Goal: Task Accomplishment & Management: Use online tool/utility

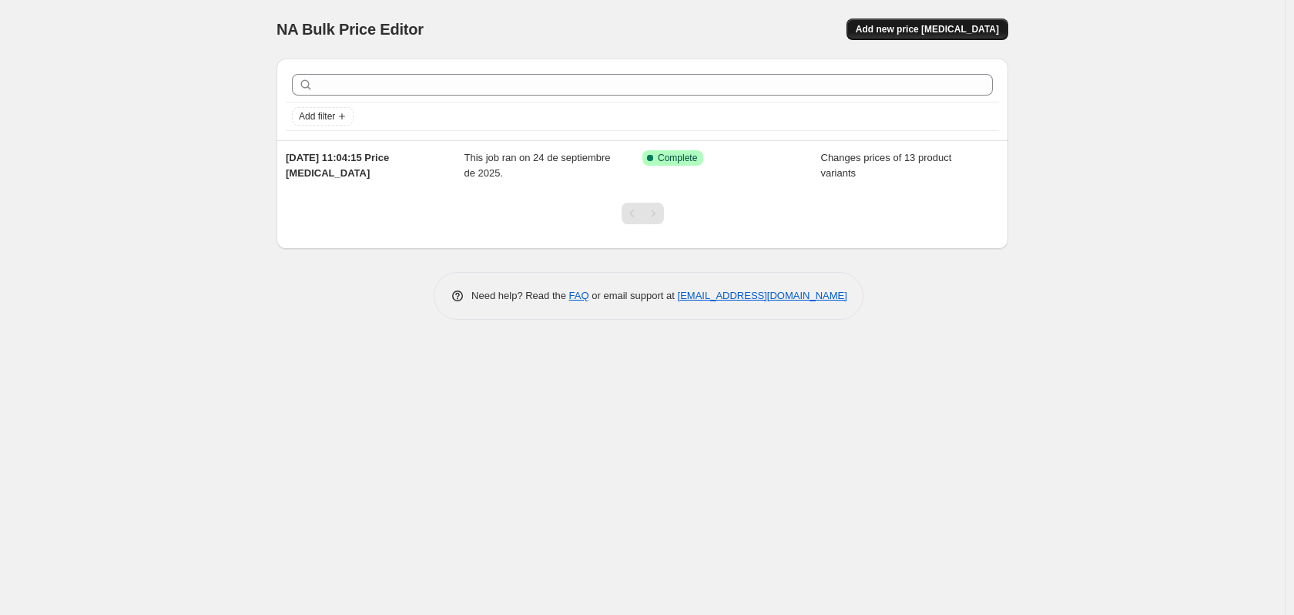
click at [951, 29] on span "Add new price [MEDICAL_DATA]" at bounding box center [927, 29] width 143 height 12
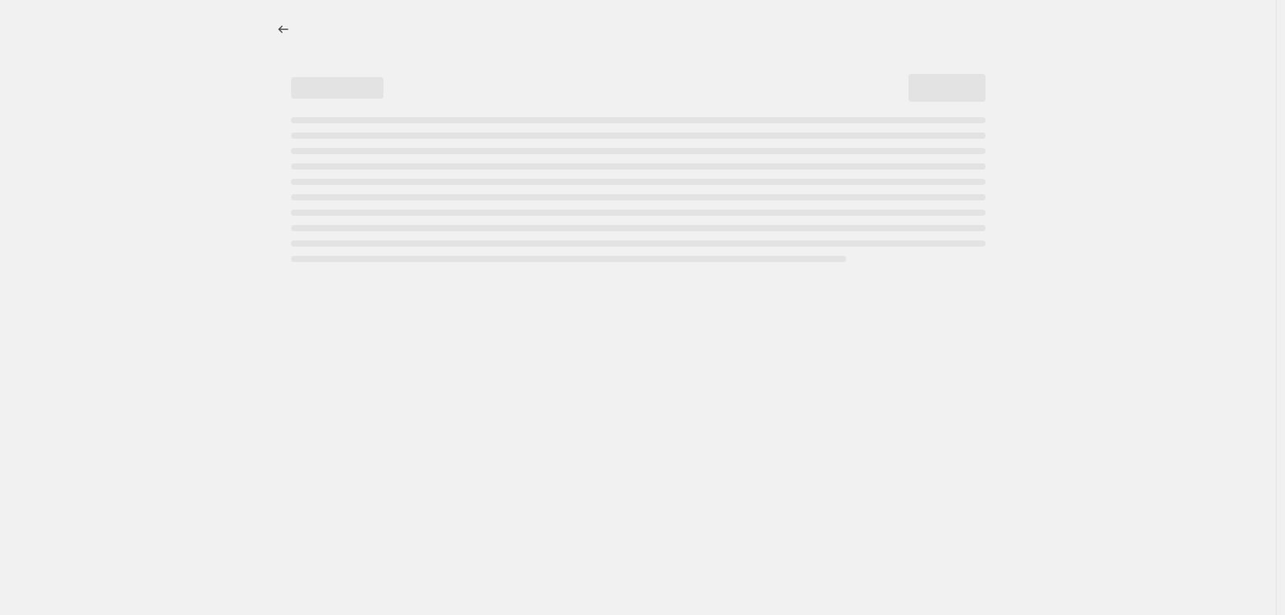
select select "percentage"
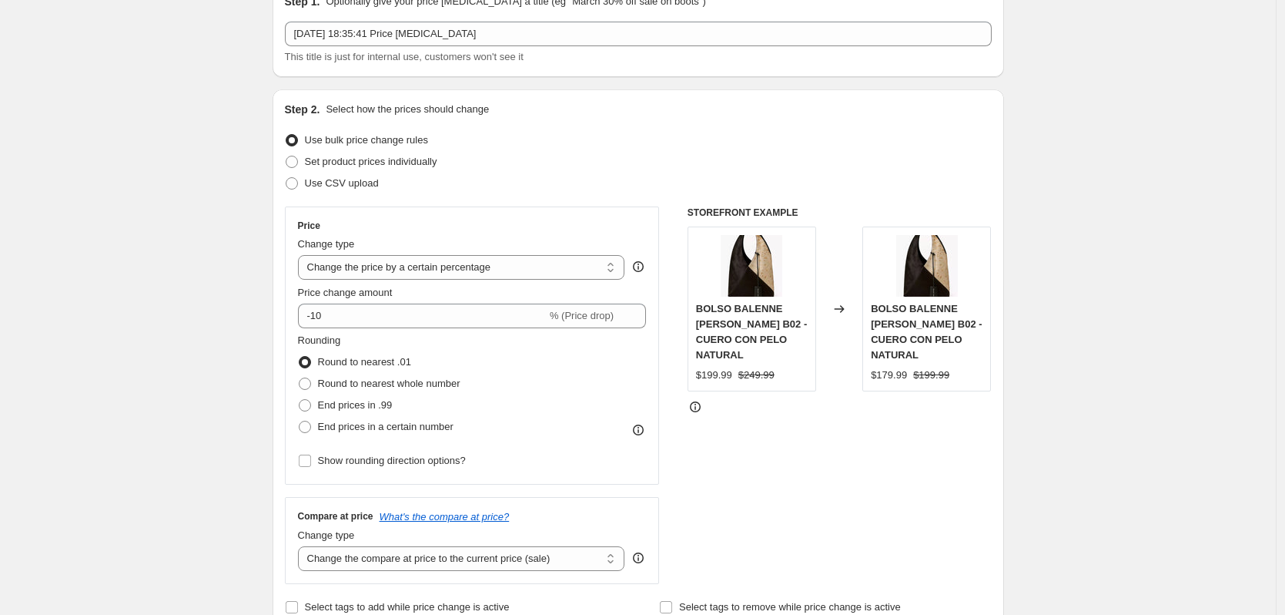
scroll to position [154, 0]
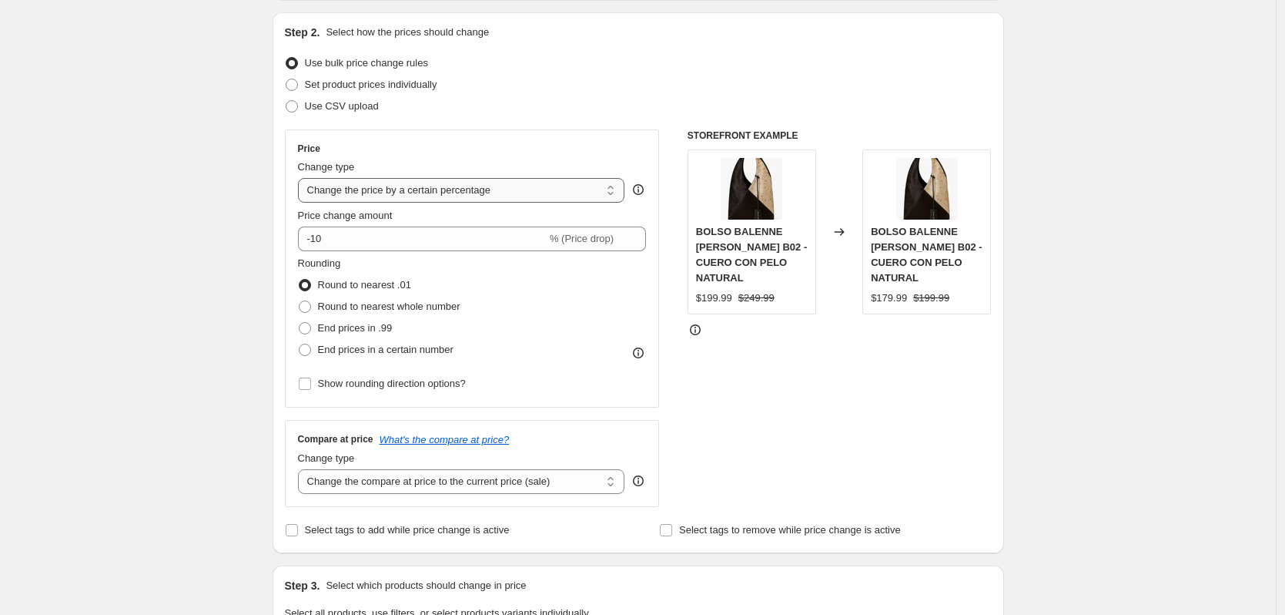
click at [539, 195] on select "Change the price to a certain amount Change the price by a certain amount Chang…" at bounding box center [461, 190] width 327 height 25
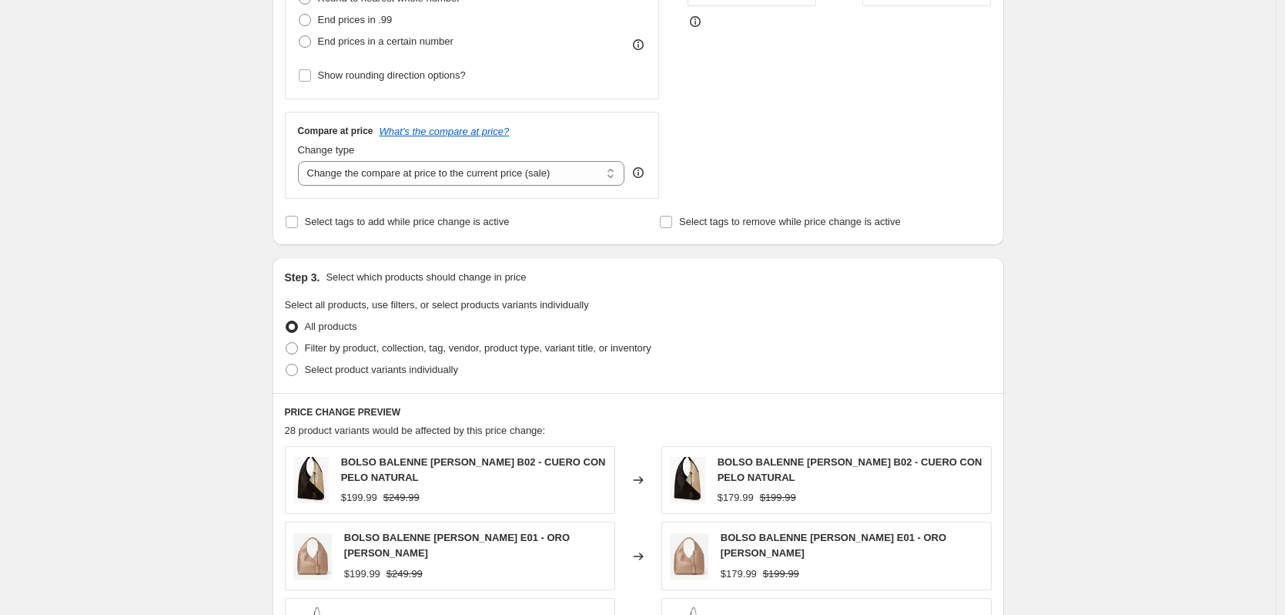
scroll to position [385, 0]
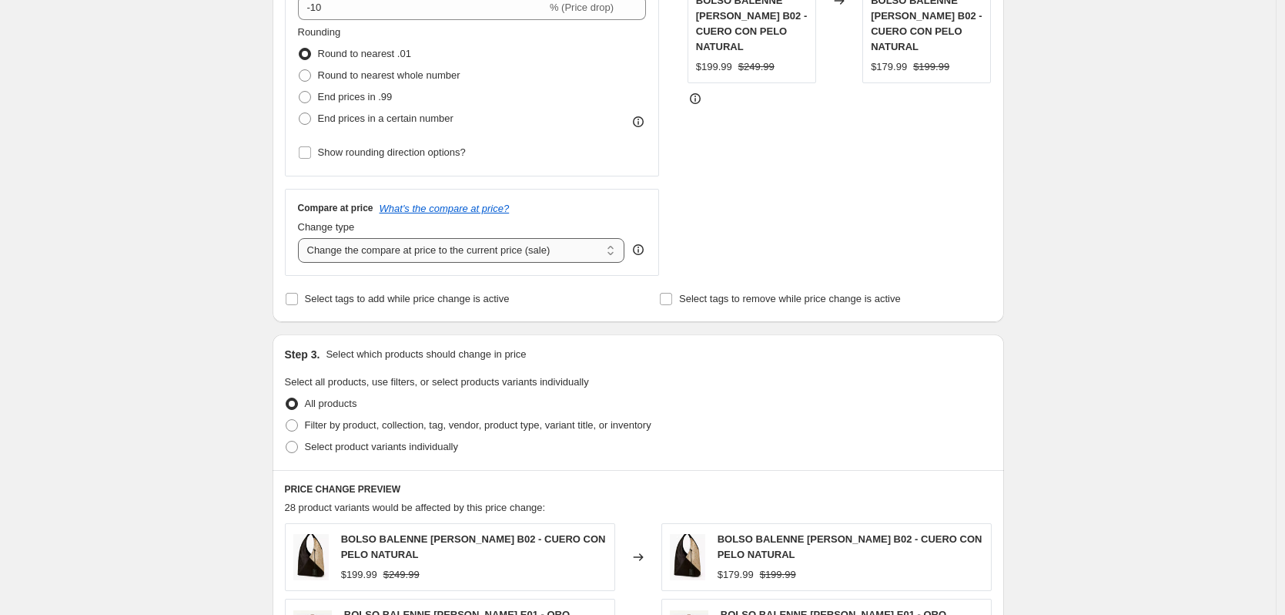
click at [523, 255] on select "Change the compare at price to the current price (sale) Change the compare at p…" at bounding box center [461, 250] width 327 height 25
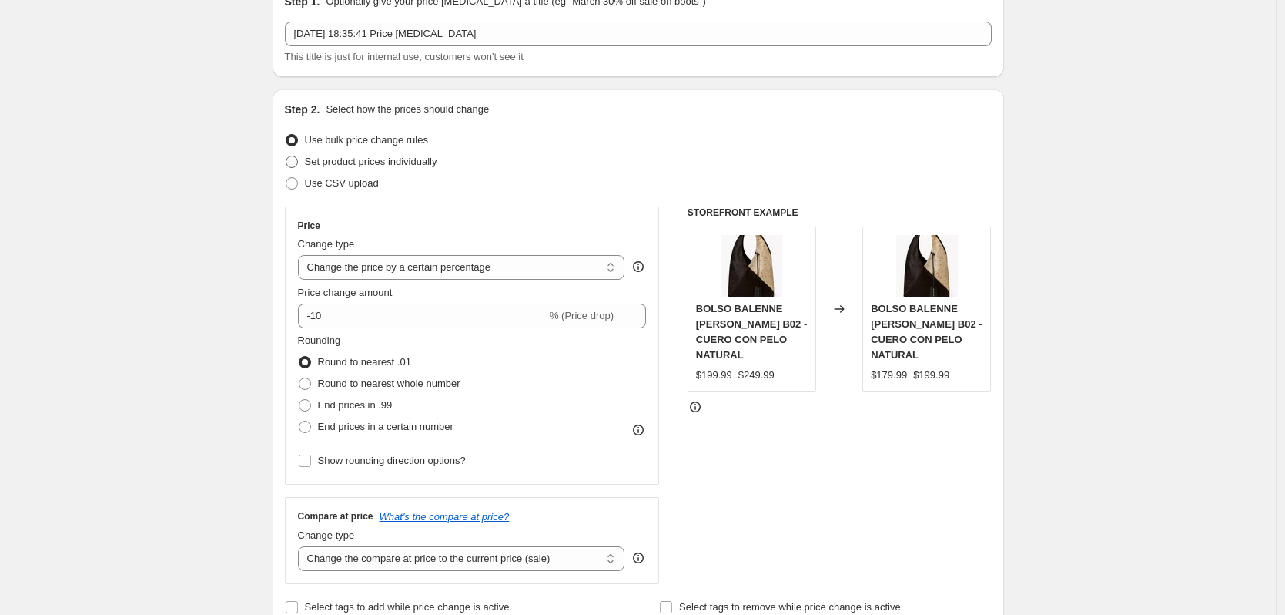
click at [427, 164] on span "Set product prices individually" at bounding box center [371, 162] width 132 height 12
click at [286, 156] on input "Set product prices individually" at bounding box center [286, 156] width 1 height 1
radio input "true"
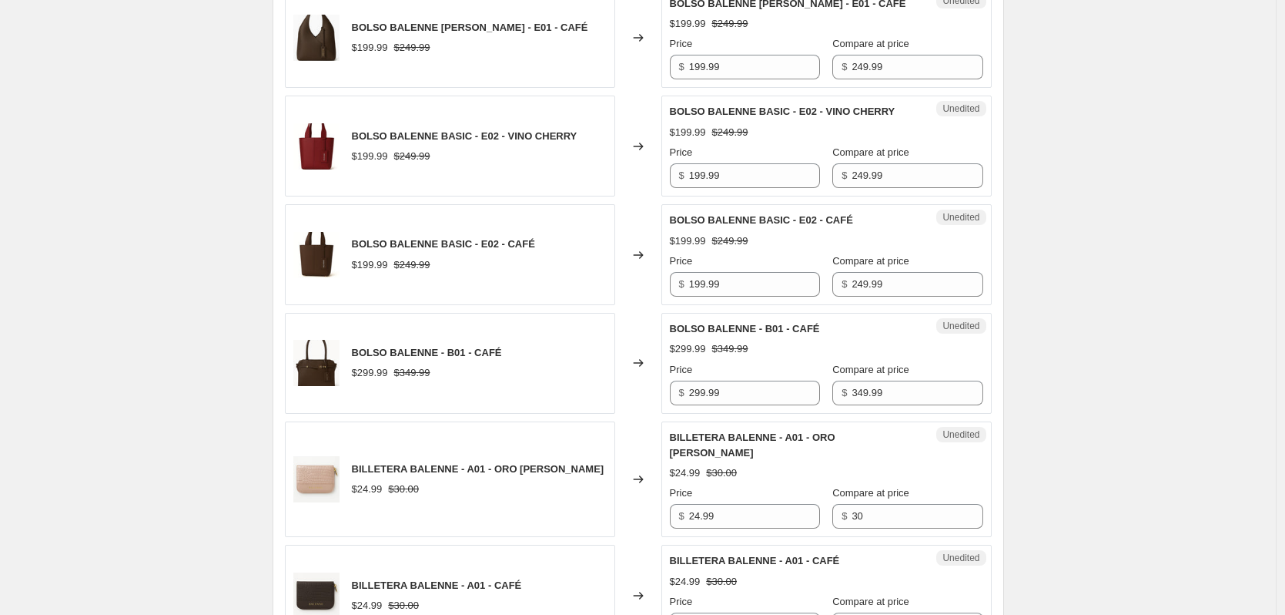
scroll to position [2156, 0]
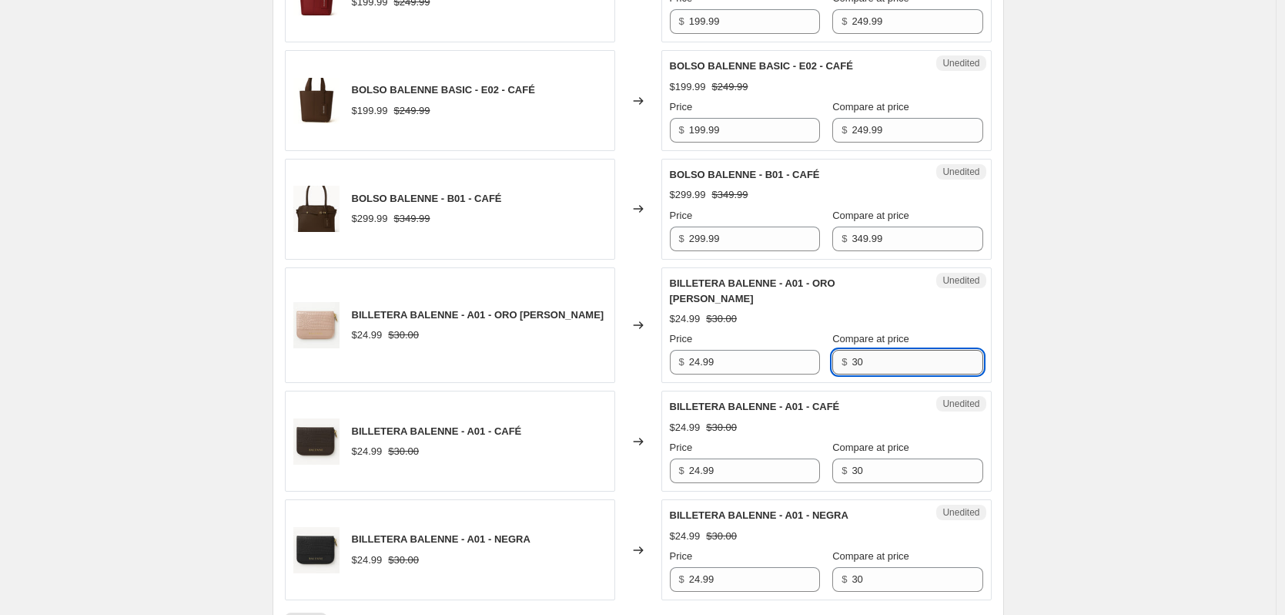
click at [869, 350] on input "30" at bounding box center [917, 362] width 131 height 25
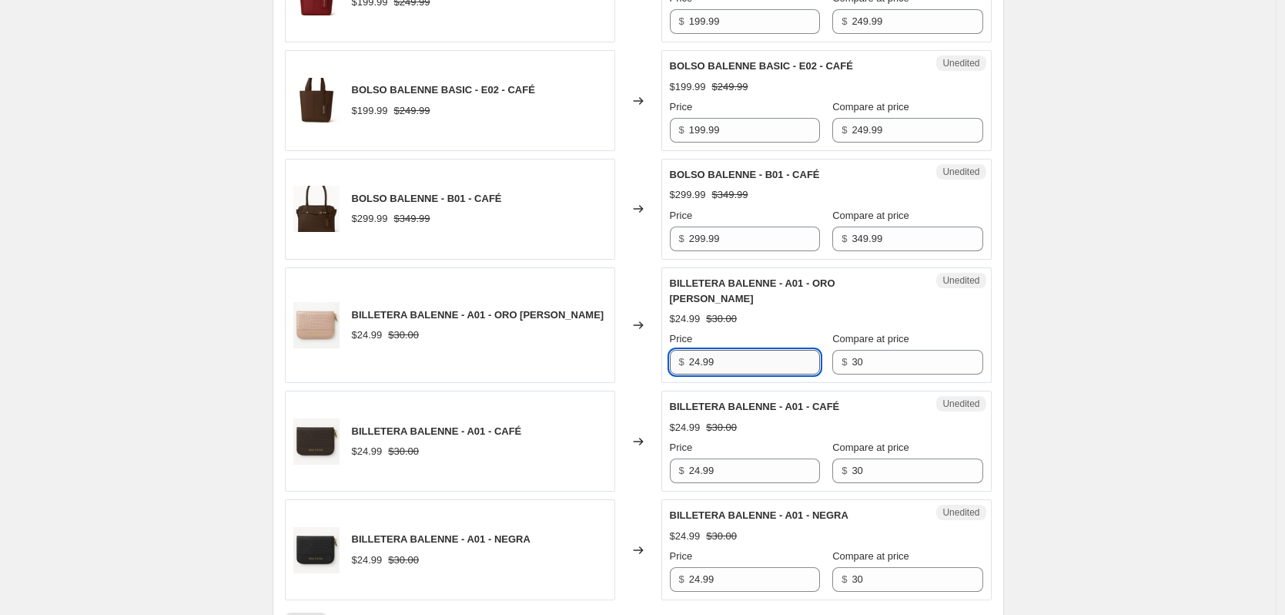
click at [730, 350] on input "24.99" at bounding box center [754, 362] width 131 height 25
type input "24.99"
click at [903, 350] on input "30" at bounding box center [917, 362] width 131 height 25
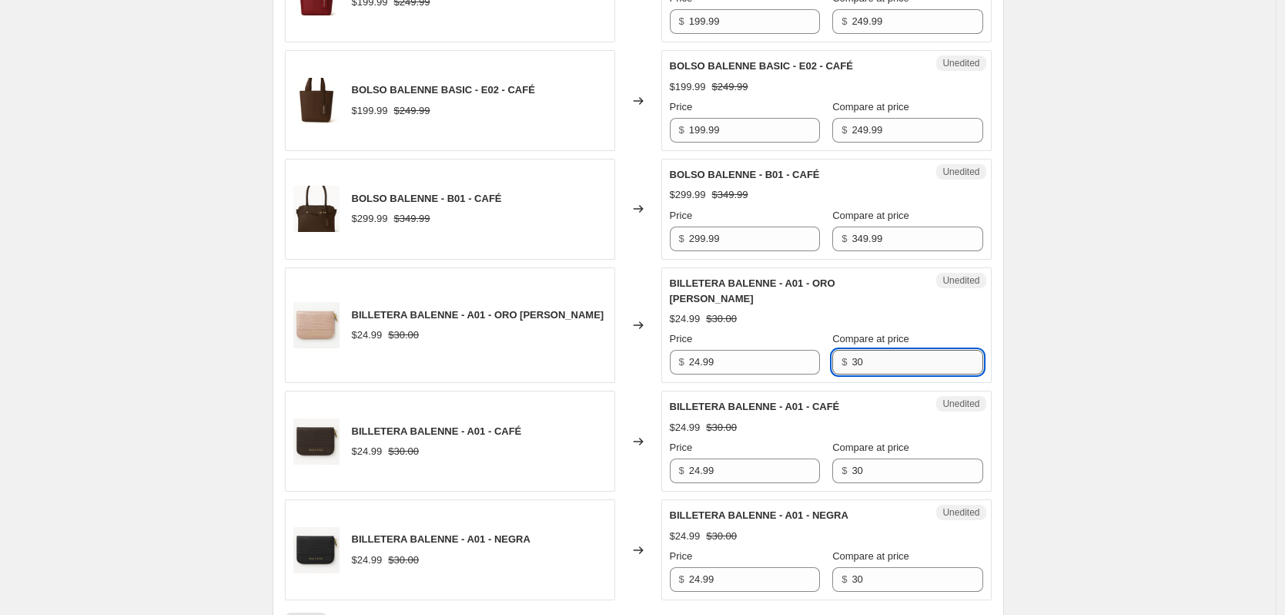
click at [903, 350] on input "30" at bounding box center [917, 362] width 131 height 25
click at [751, 350] on input "24.99" at bounding box center [754, 362] width 131 height 25
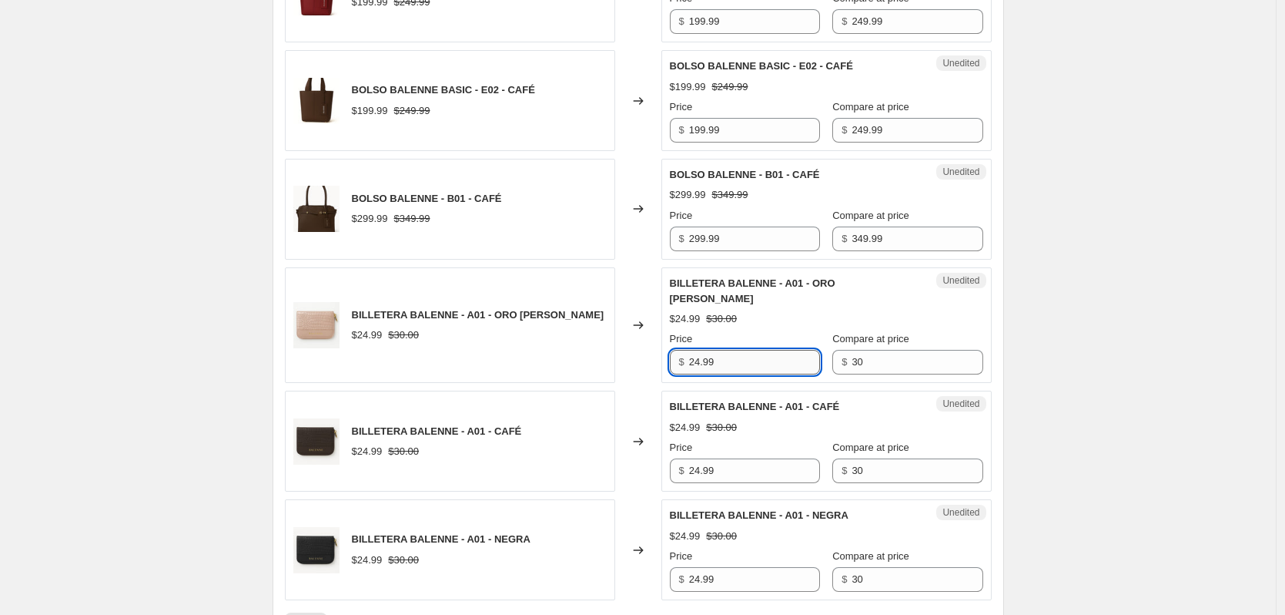
click at [751, 350] on input "24.99" at bounding box center [754, 362] width 131 height 25
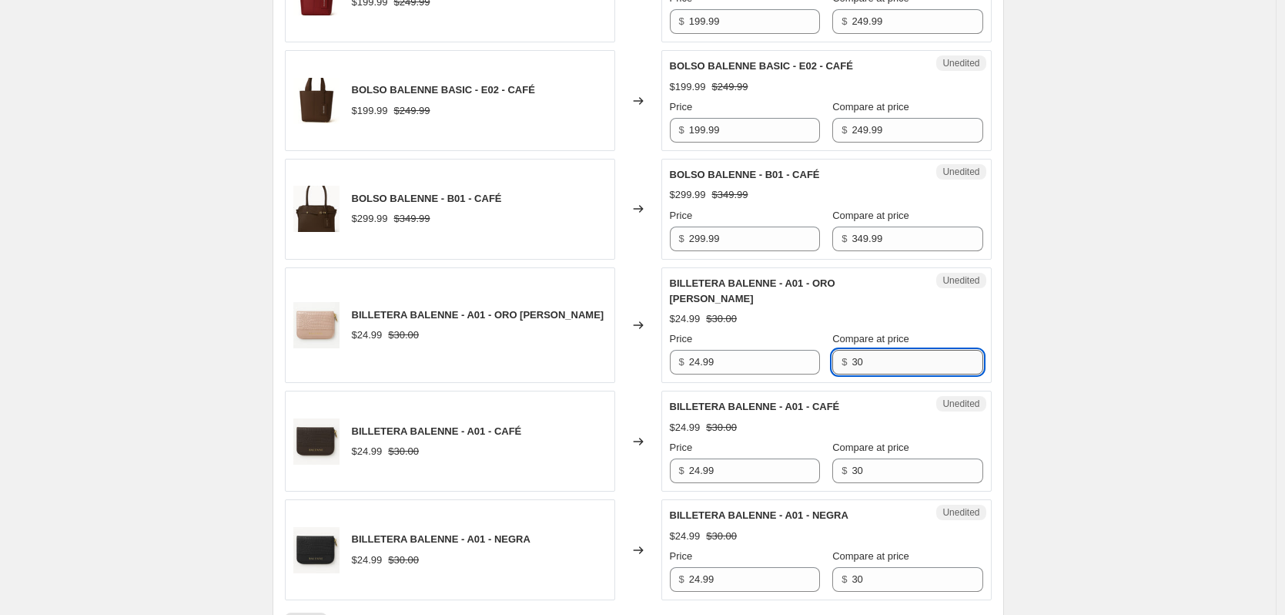
click at [854, 350] on input "30" at bounding box center [917, 362] width 131 height 25
click at [866, 350] on input "30" at bounding box center [917, 362] width 131 height 25
type input "45"
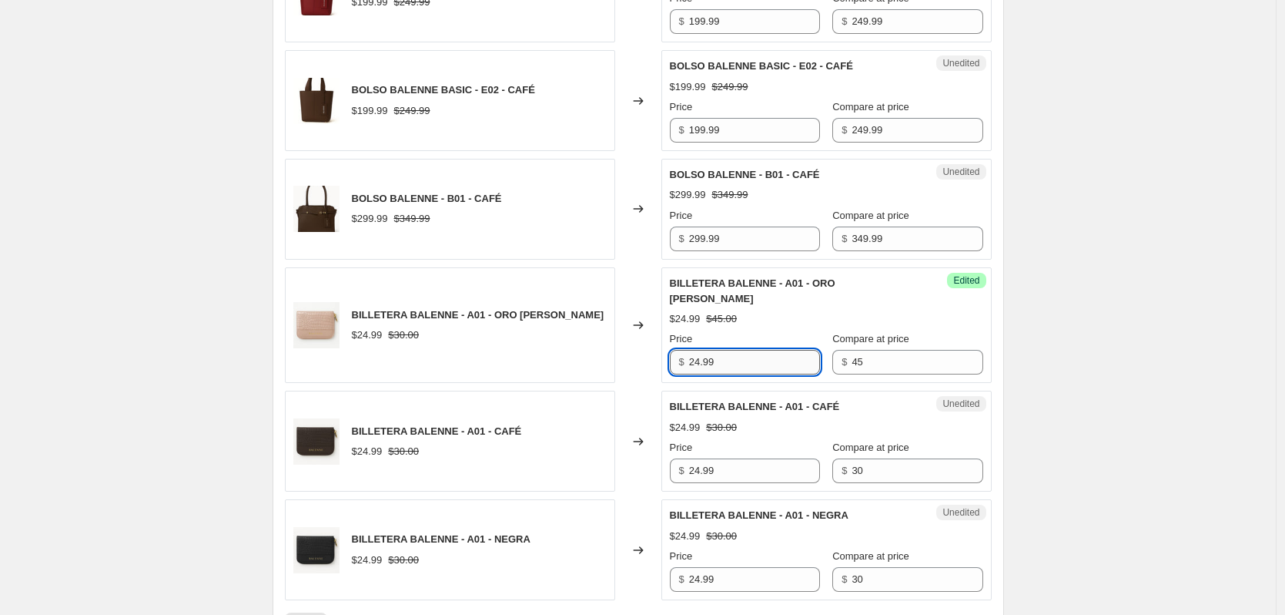
click at [758, 350] on input "24.99" at bounding box center [754, 362] width 131 height 25
click at [765, 455] on div "Unedited BILLETERA BALENNE - A01 - CAFÉ $24.99 $30.00 Price $ 24.99 Compare at …" at bounding box center [827, 440] width 330 height 101
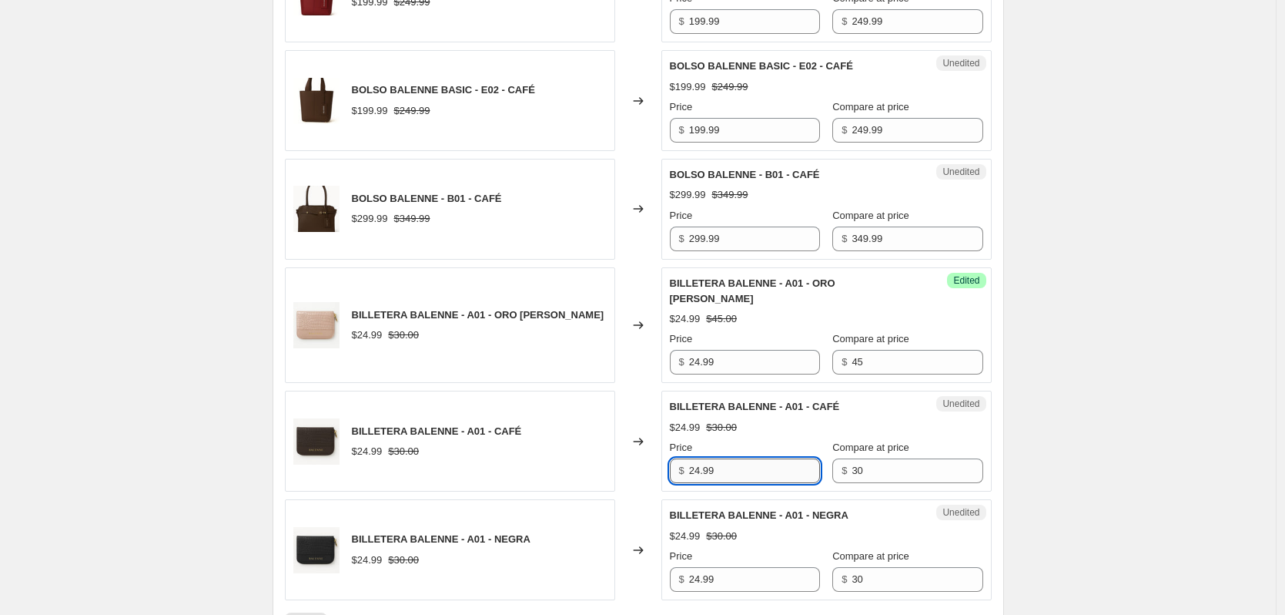
click at [772, 458] on input "24.99" at bounding box center [754, 470] width 131 height 25
click at [792, 350] on input "24.99" at bounding box center [754, 362] width 131 height 25
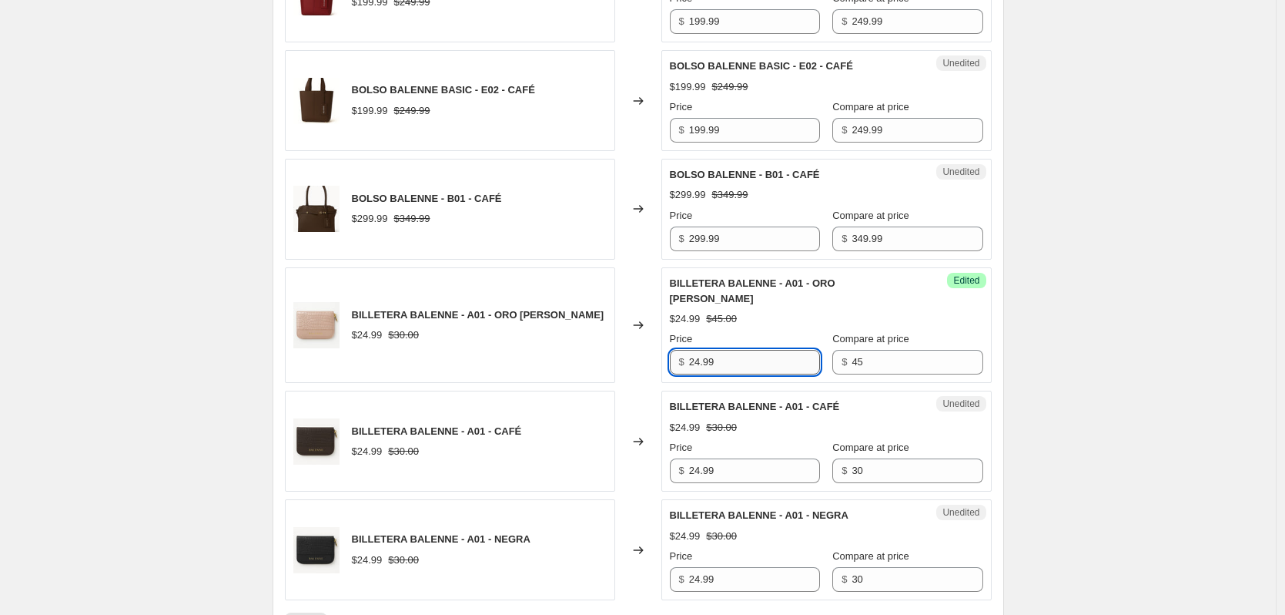
click at [772, 350] on input "24.99" at bounding box center [754, 362] width 131 height 25
type input "34.99"
click at [762, 458] on input "24.99" at bounding box center [754, 470] width 131 height 25
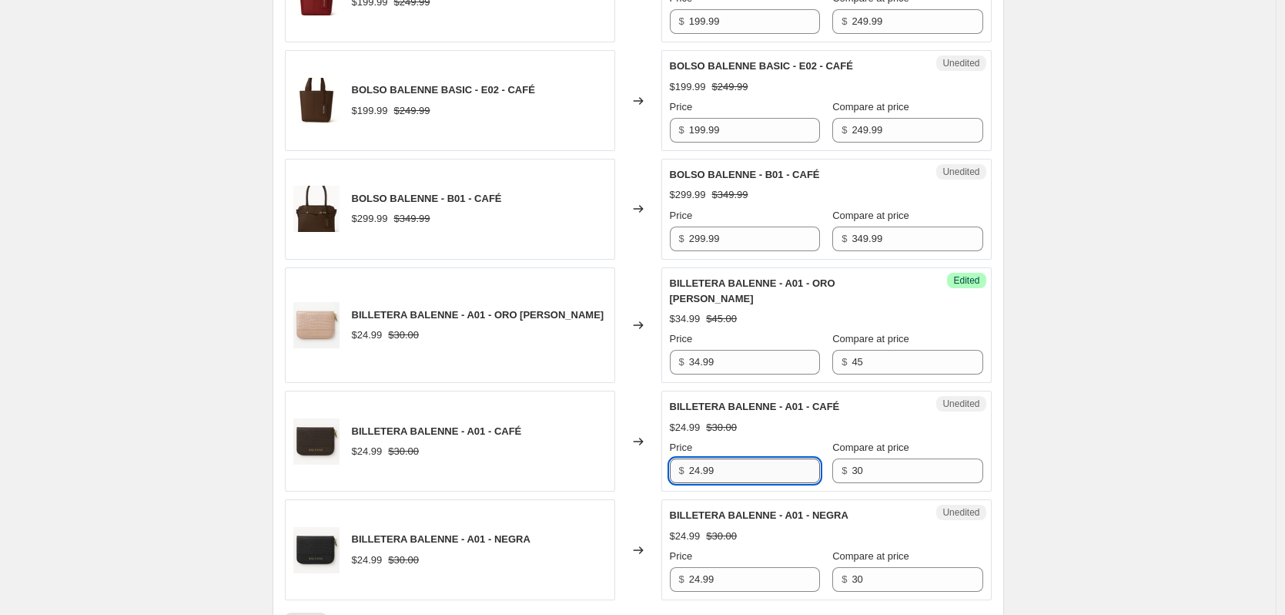
click at [750, 458] on input "24.99" at bounding box center [754, 470] width 131 height 25
click at [751, 458] on input "24.99" at bounding box center [754, 470] width 131 height 25
type input "34.99"
click at [733, 547] on div "BILLETERA BALENNE - A01 - NEGRA $24.99 $30.00 Price $ 24.99 Compare at price $ …" at bounding box center [826, 550] width 313 height 84
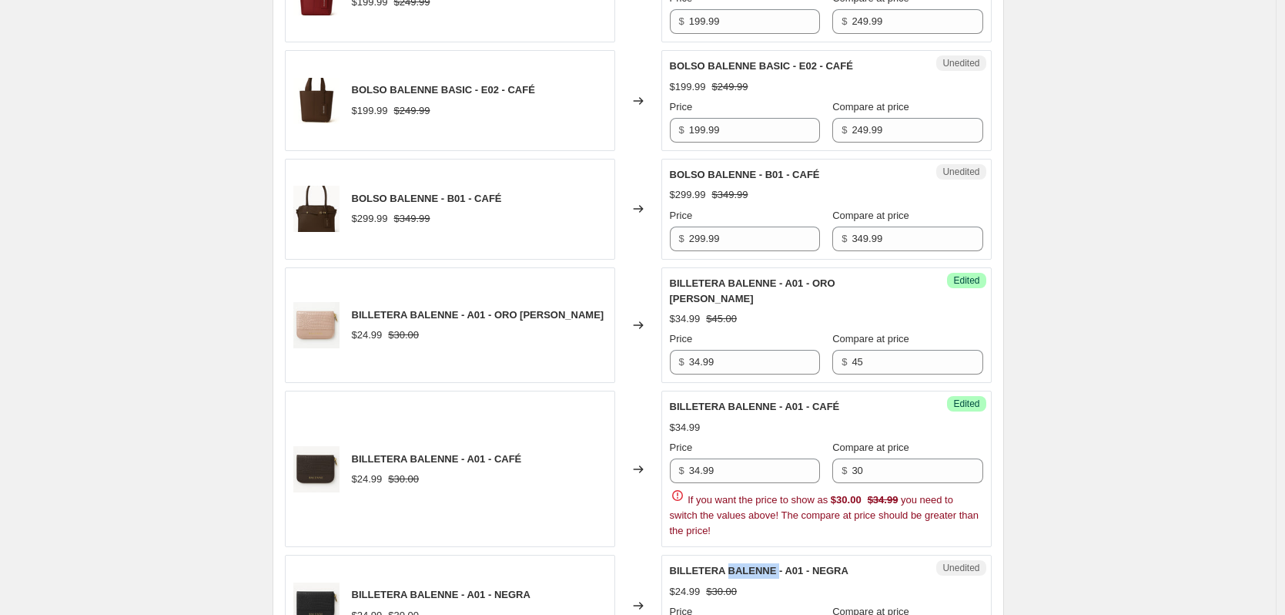
click at [733, 563] on div "BILLETERA BALENNE - A01 - NEGRA" at bounding box center [796, 570] width 252 height 15
click at [921, 458] on input "30" at bounding box center [917, 470] width 131 height 25
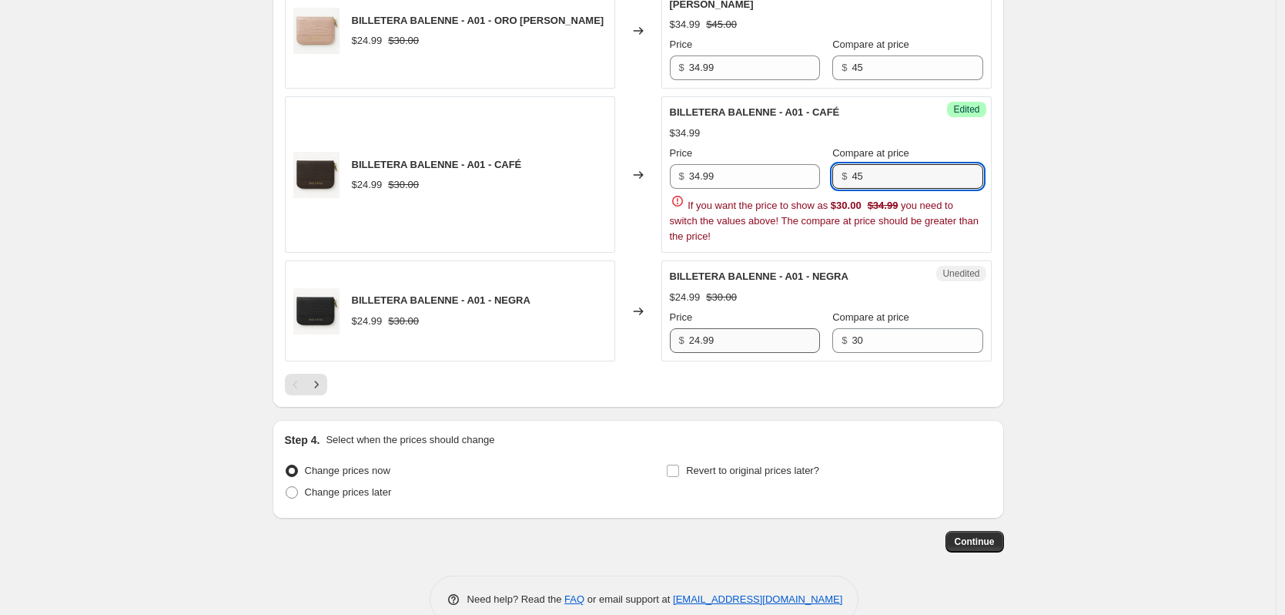
type input "45"
click at [749, 328] on input "24.99" at bounding box center [754, 340] width 131 height 25
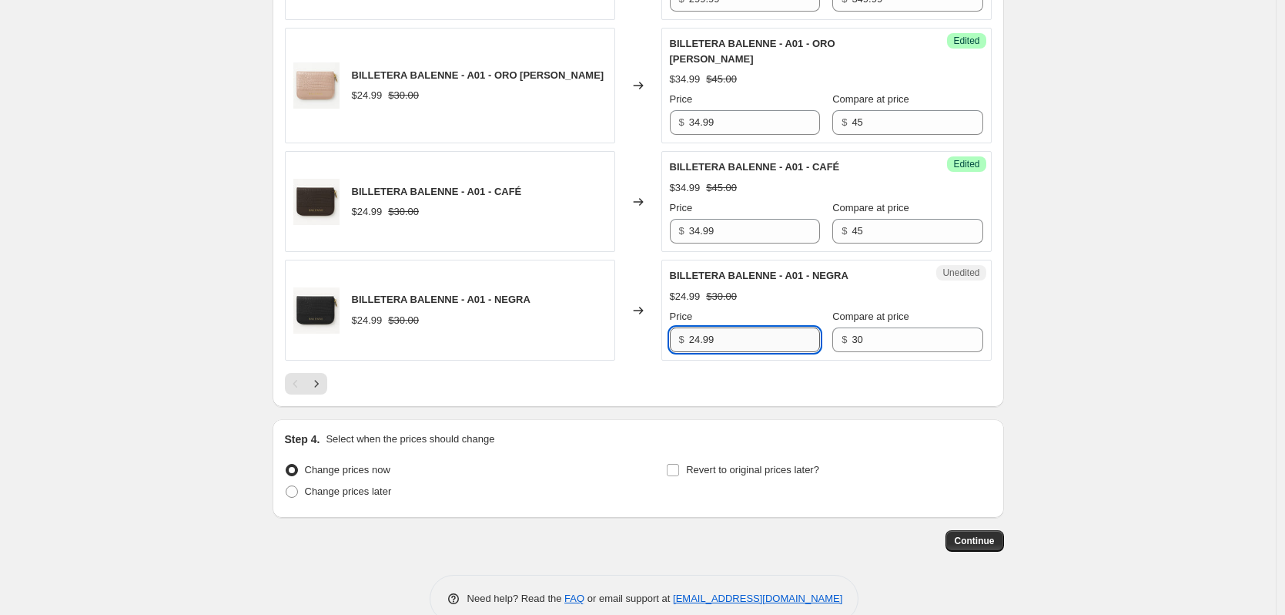
click at [749, 327] on input "24.99" at bounding box center [754, 339] width 131 height 25
type input "34.99"
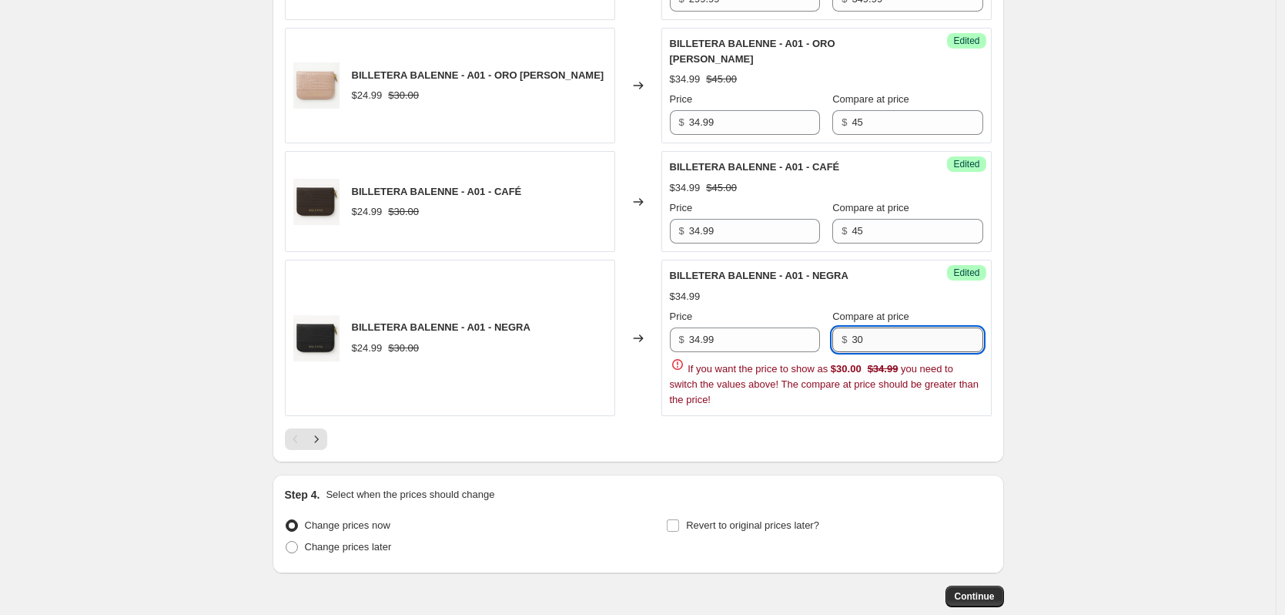
click at [880, 327] on input "30" at bounding box center [917, 339] width 131 height 25
type input "45"
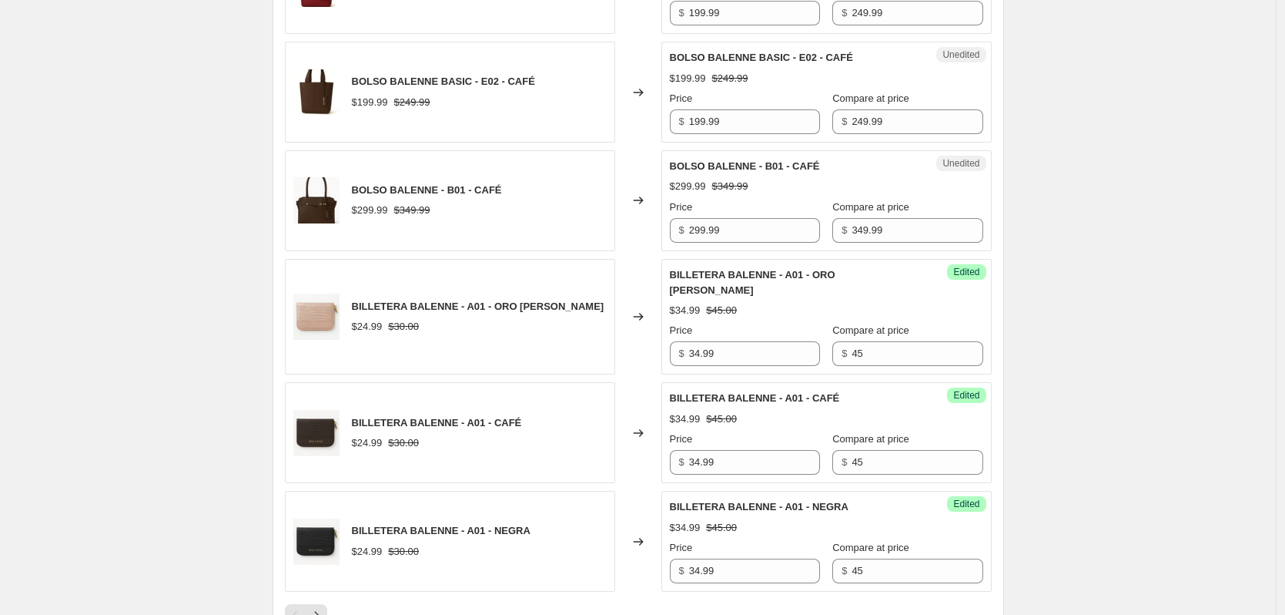
scroll to position [2242, 0]
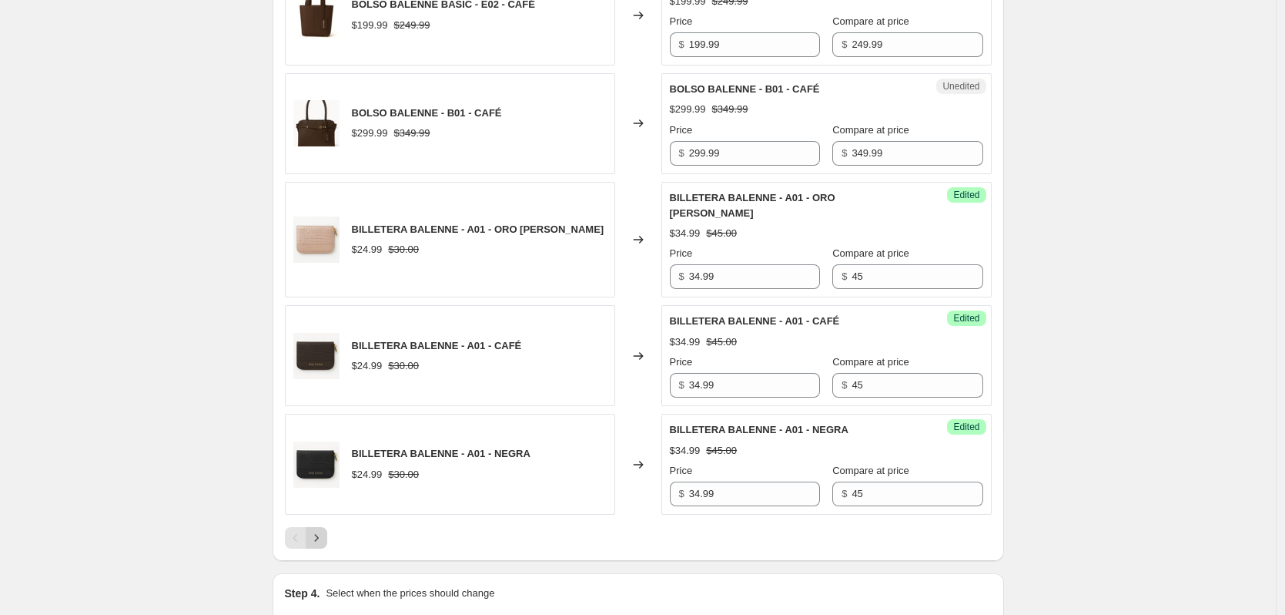
click at [324, 530] on icon "Next" at bounding box center [316, 537] width 15 height 15
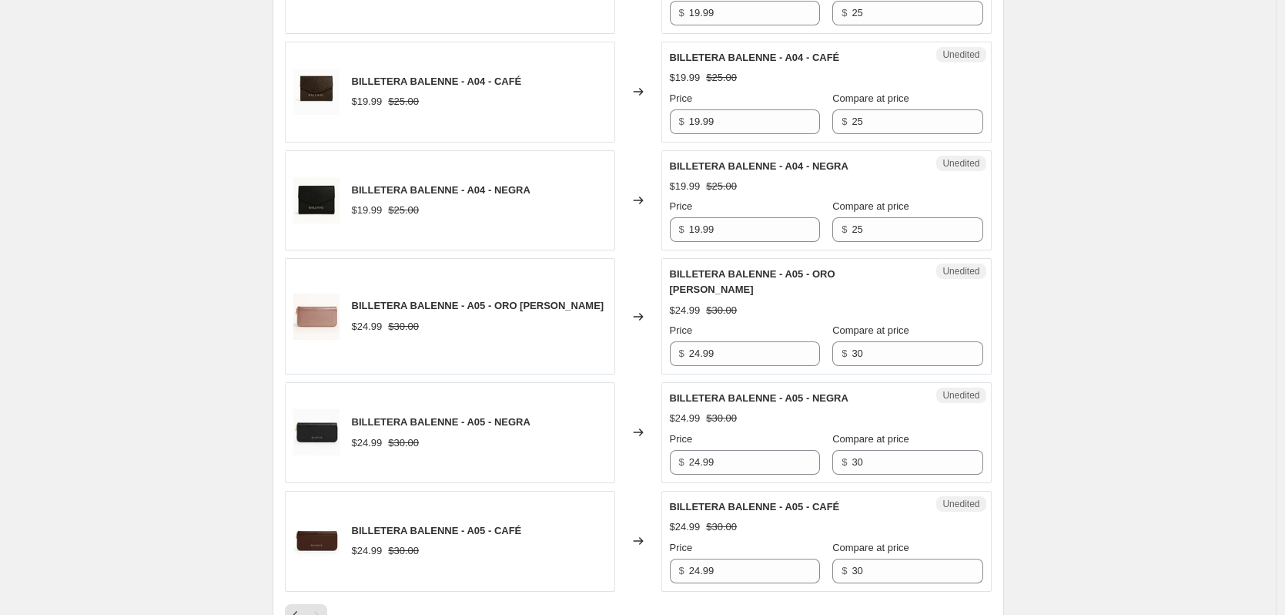
scroll to position [356, 0]
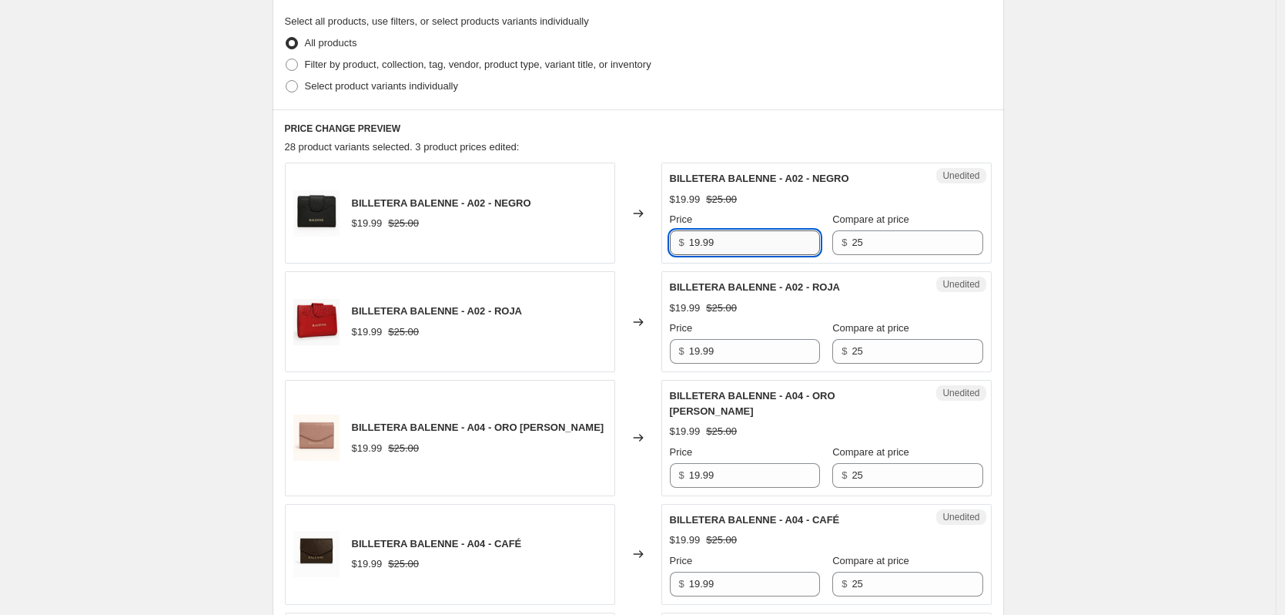
click at [752, 240] on input "19.99" at bounding box center [754, 242] width 131 height 25
type input "34.99"
click at [917, 248] on input "25" at bounding box center [917, 242] width 131 height 25
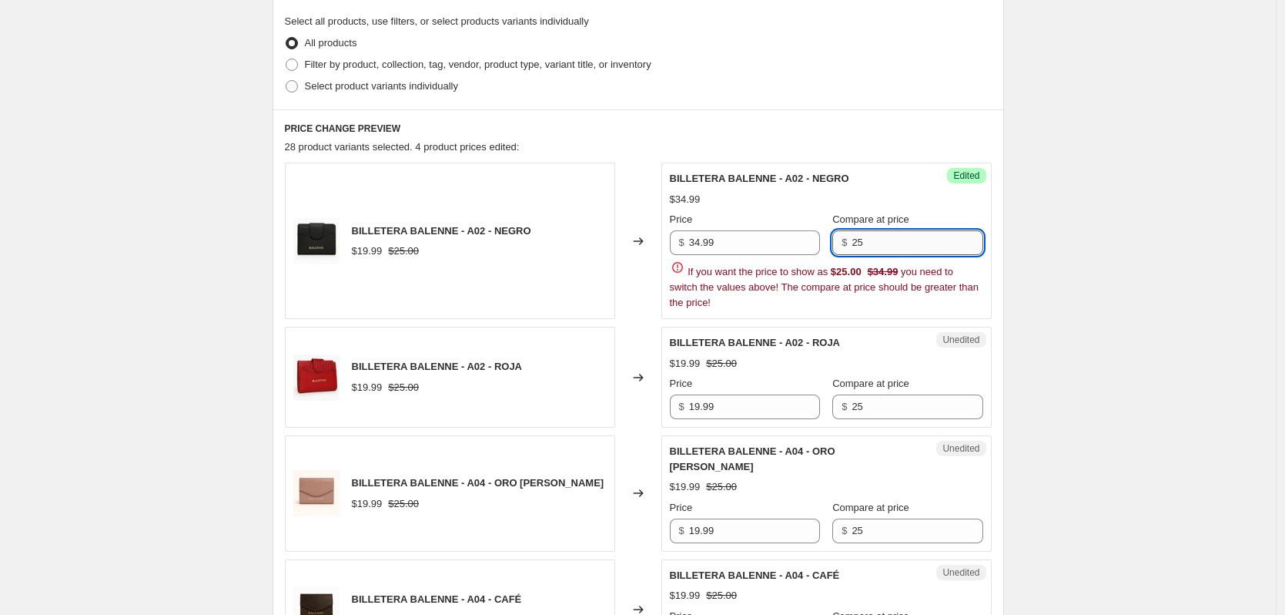
click at [917, 248] on input "25" at bounding box center [917, 242] width 131 height 25
type input "45"
click at [886, 444] on div "BILLETERA BALENNE - A04 - ORO ROSA $19.99 $25.00 Price $ 19.99 Compare at price…" at bounding box center [826, 493] width 313 height 99
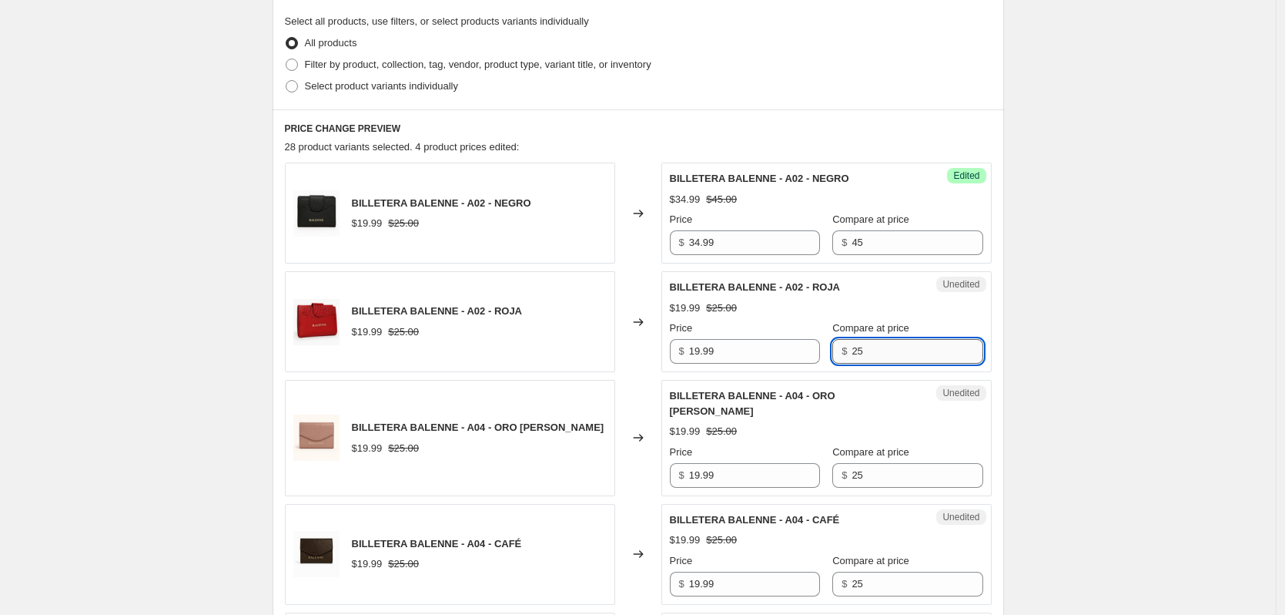
click at [887, 354] on input "25" at bounding box center [917, 351] width 131 height 25
type input "45"
click at [869, 463] on input "25" at bounding box center [917, 475] width 131 height 25
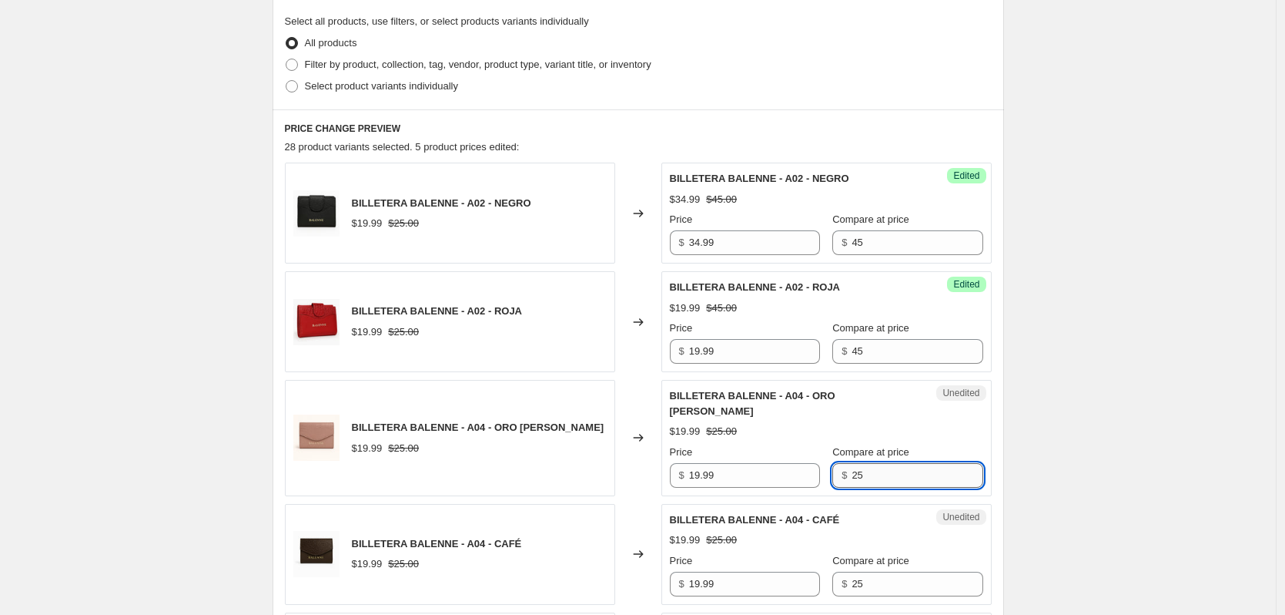
click at [869, 463] on input "25" at bounding box center [917, 475] width 131 height 25
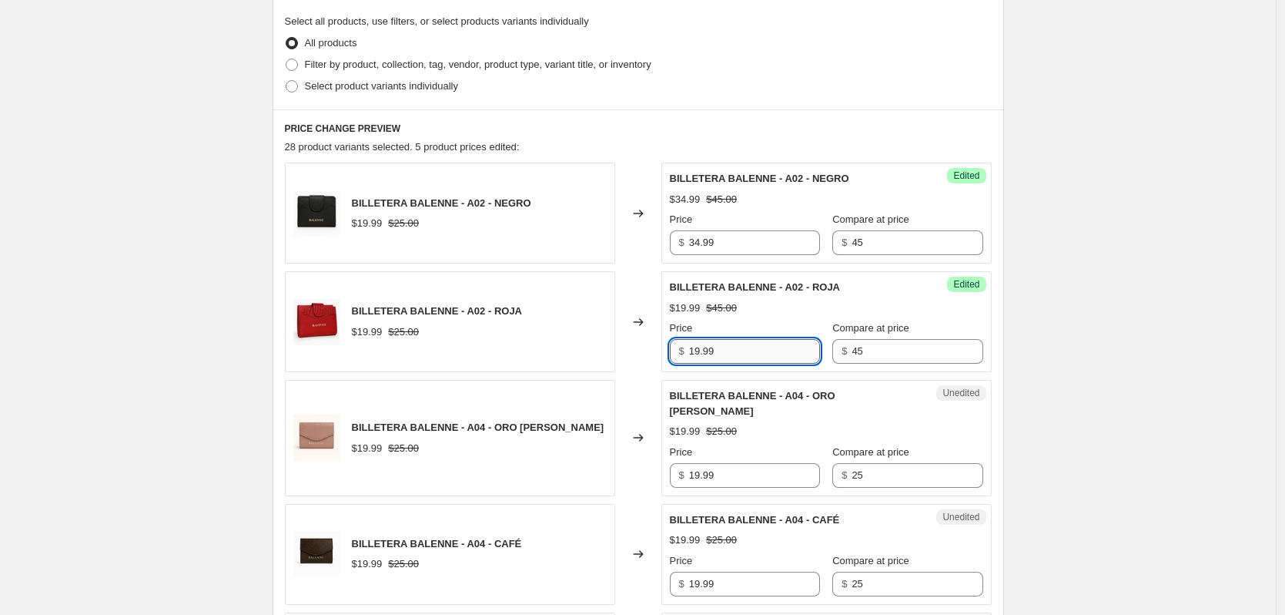
click at [752, 345] on input "19.99" at bounding box center [754, 351] width 131 height 25
type input "34.99"
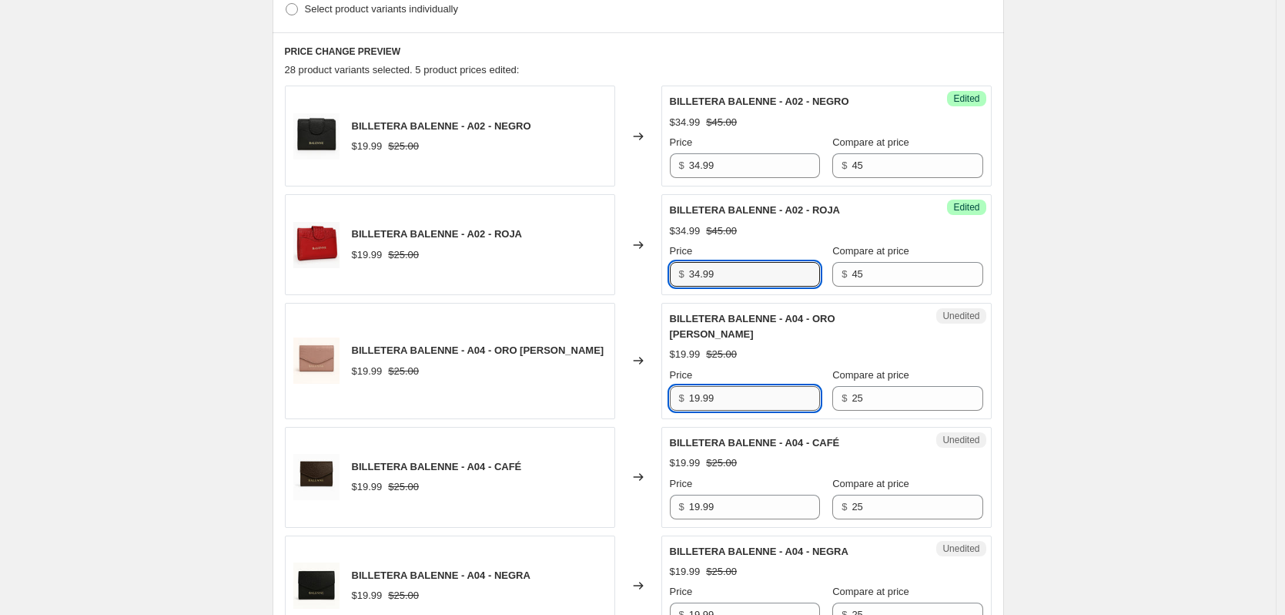
click at [748, 386] on input "19.99" at bounding box center [754, 398] width 131 height 25
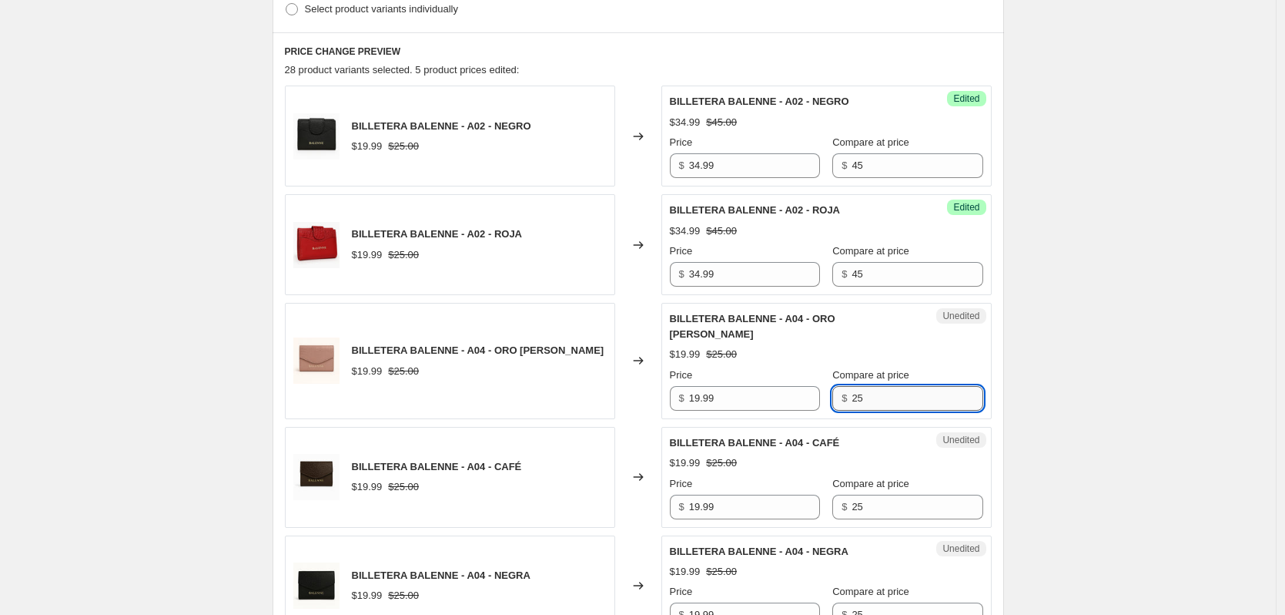
click at [880, 387] on input "25" at bounding box center [917, 398] width 131 height 25
type input "25"
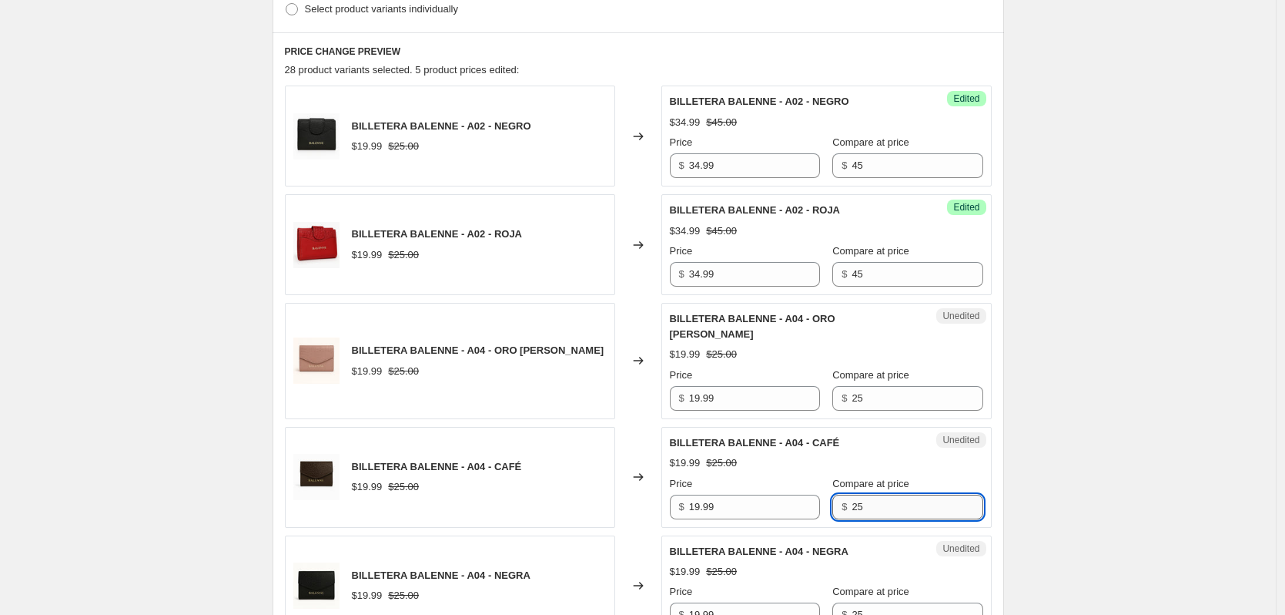
click at [876, 496] on input "25" at bounding box center [917, 506] width 131 height 25
type input "3"
click at [866, 386] on input "25" at bounding box center [917, 398] width 131 height 25
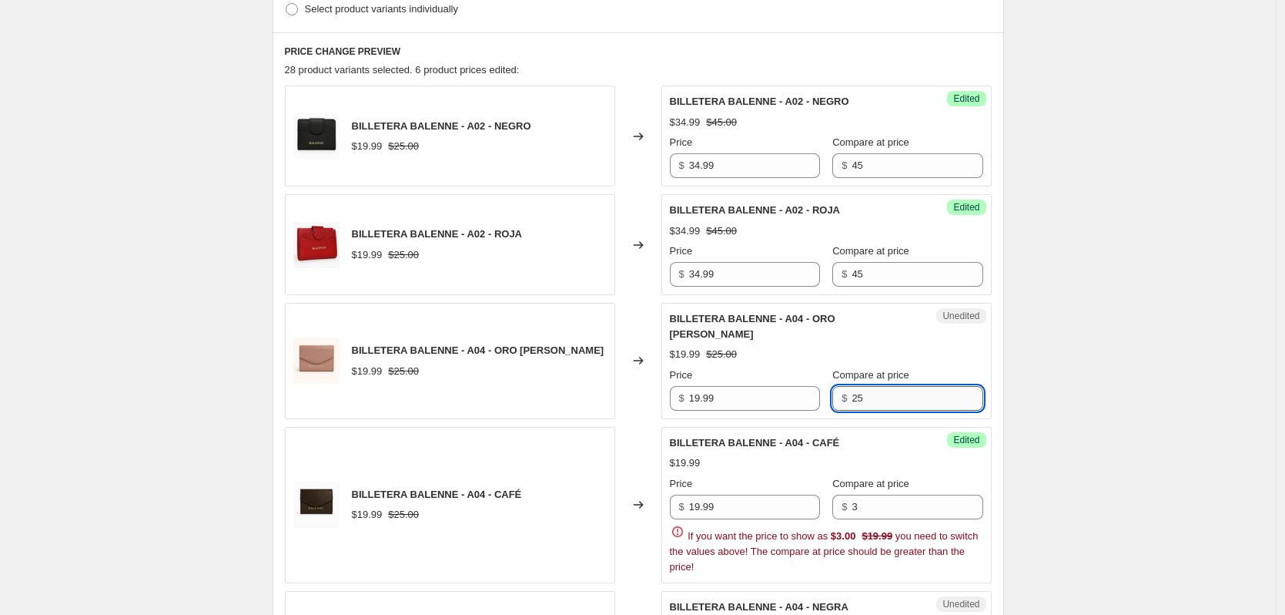
click at [867, 386] on input "25" at bounding box center [917, 398] width 131 height 25
type input "34.99"
click at [861, 494] on input "3" at bounding box center [917, 506] width 131 height 25
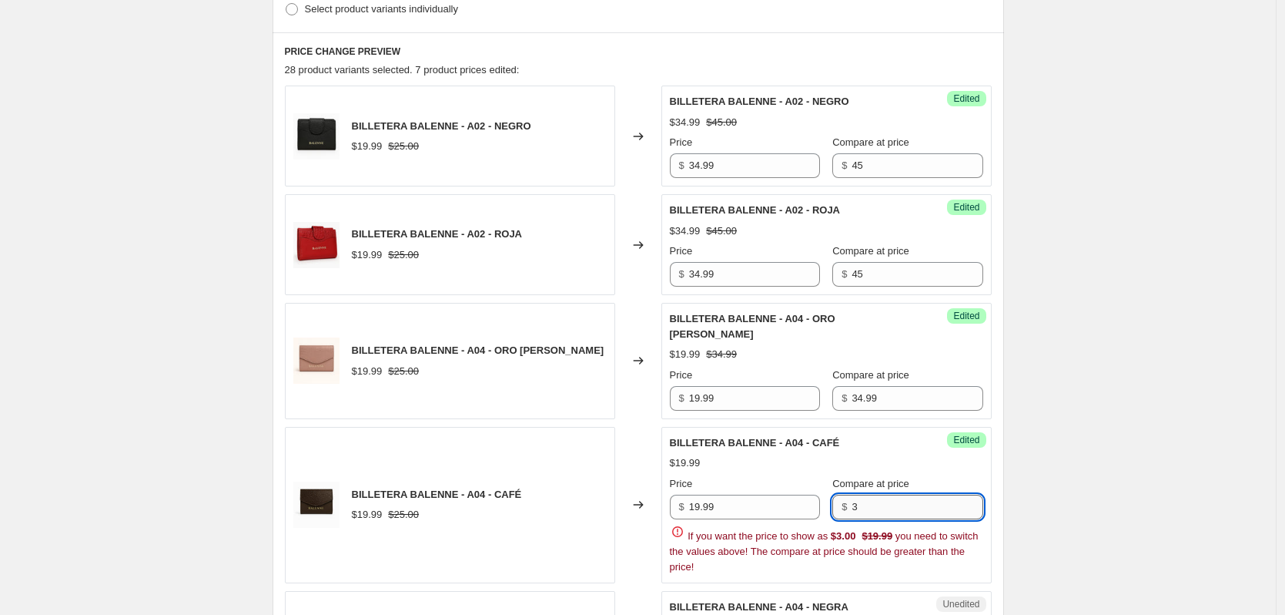
click at [875, 494] on input "3" at bounding box center [917, 506] width 131 height 25
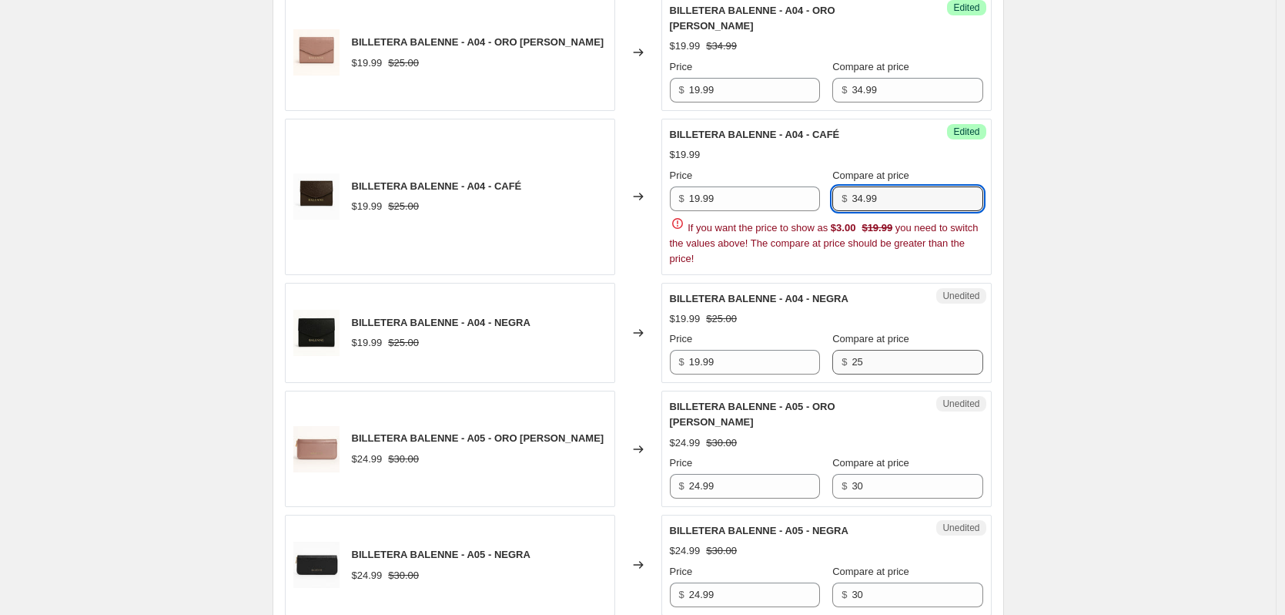
type input "34.99"
click at [886, 346] on div "BILLETERA BALENNE - A02 - NEGRO $19.99 $25.00 Changed to Success Edited BILLETE…" at bounding box center [638, 250] width 707 height 946
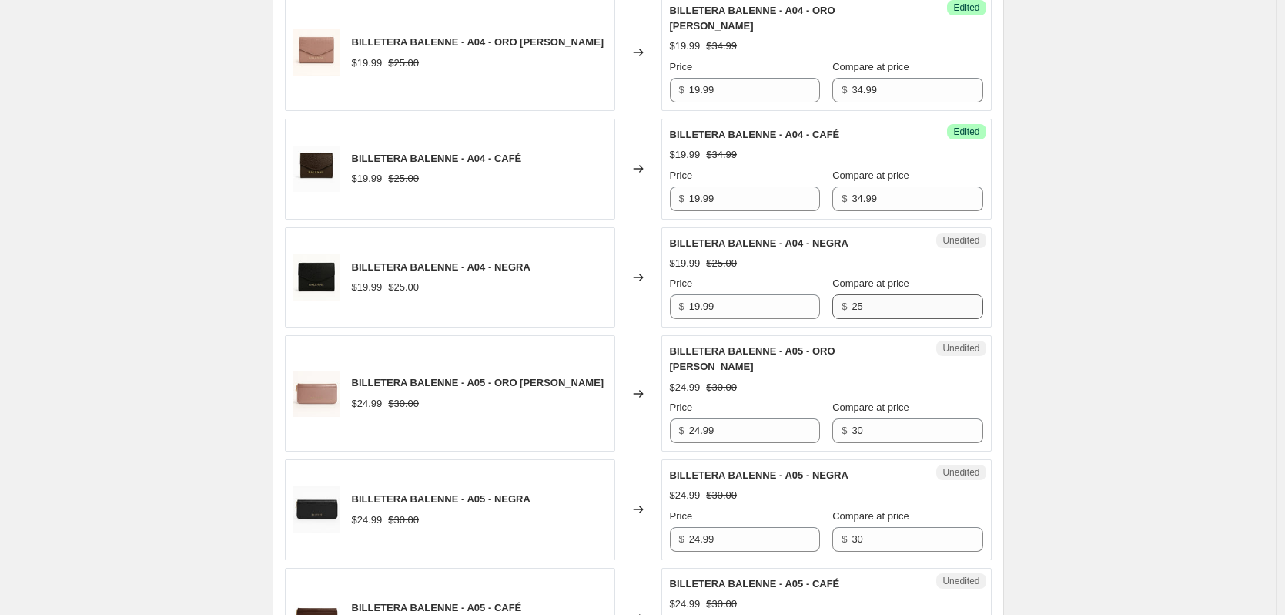
click at [886, 346] on div "BILLETERA BALENNE - A05 - ORO ROSA $24.99 $30.00 Price $ 24.99 Compare at price…" at bounding box center [826, 392] width 313 height 99
click at [872, 294] on input "25" at bounding box center [917, 306] width 131 height 25
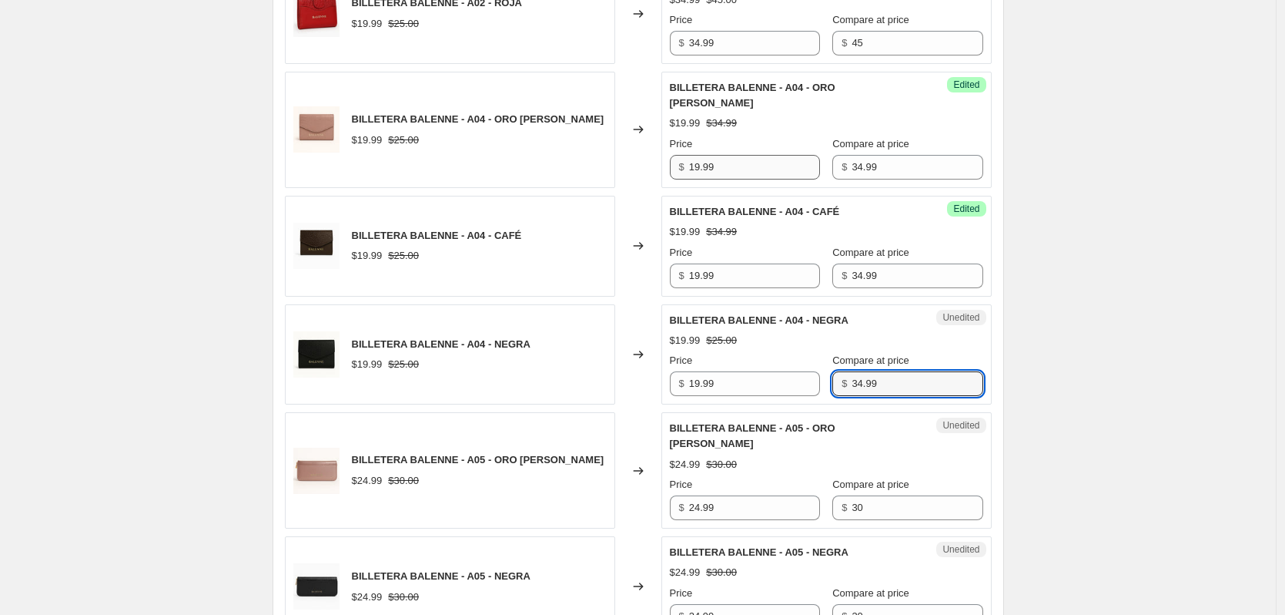
type input "34.99"
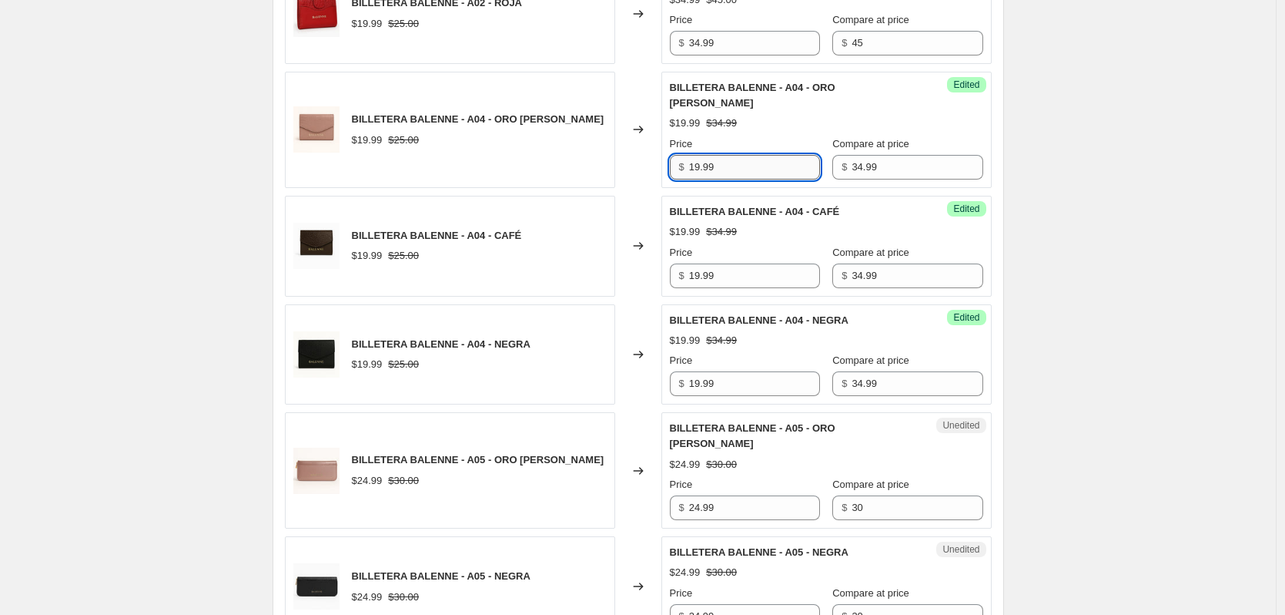
click at [762, 157] on input "19.99" at bounding box center [754, 167] width 131 height 25
type input "24.99"
click at [741, 263] on input "19.99" at bounding box center [754, 275] width 131 height 25
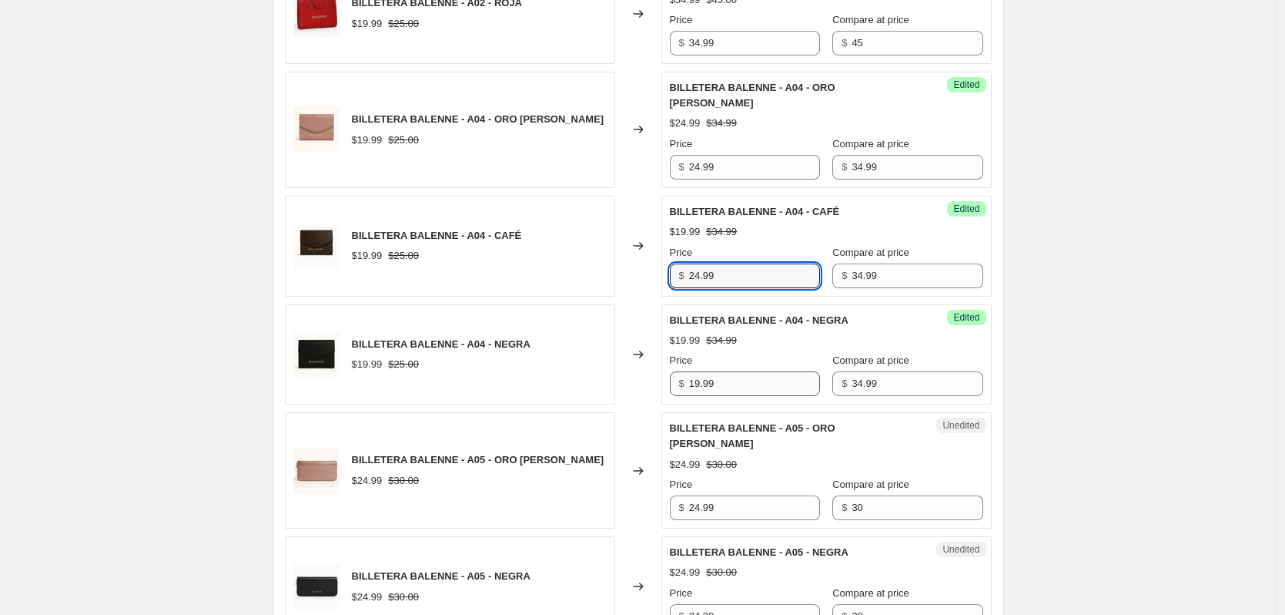
type input "24.99"
click at [765, 371] on input "19.99" at bounding box center [754, 383] width 131 height 25
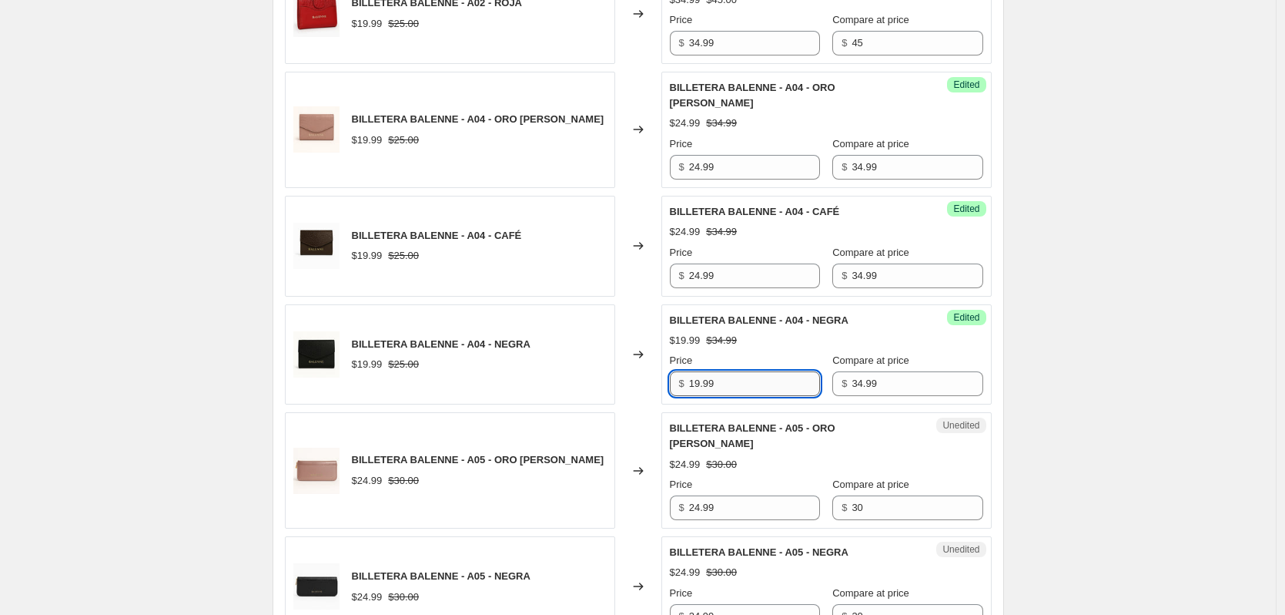
click at [765, 371] on input "19.99" at bounding box center [754, 383] width 131 height 25
type input "24.99"
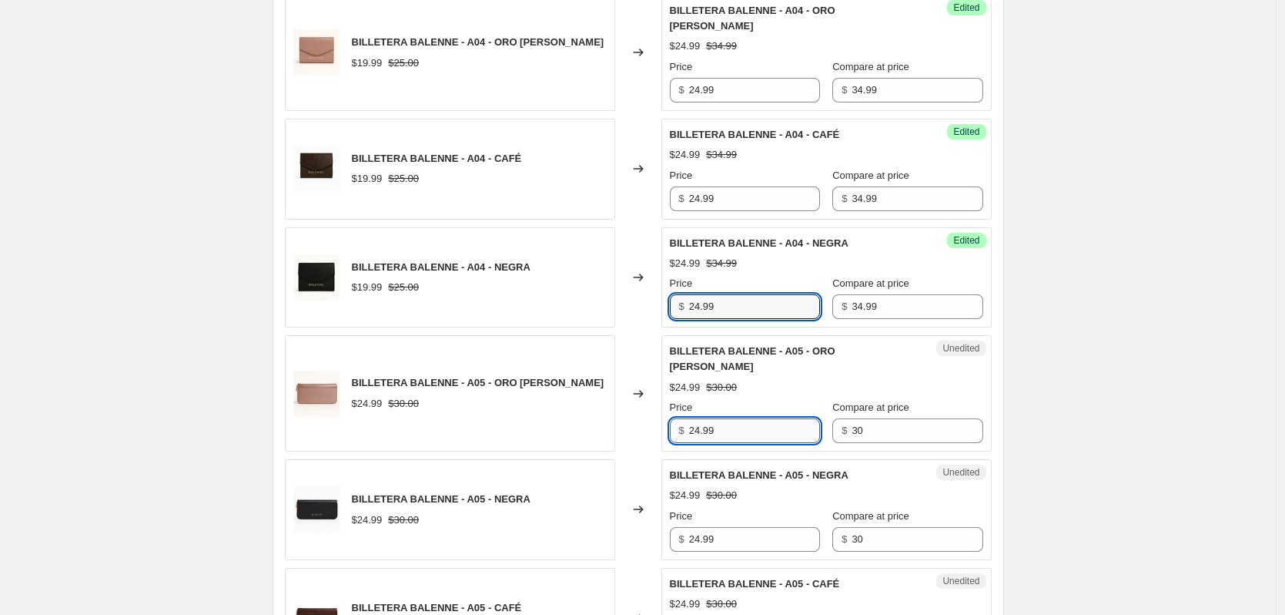
click at [742, 418] on input "24.99" at bounding box center [754, 430] width 131 height 25
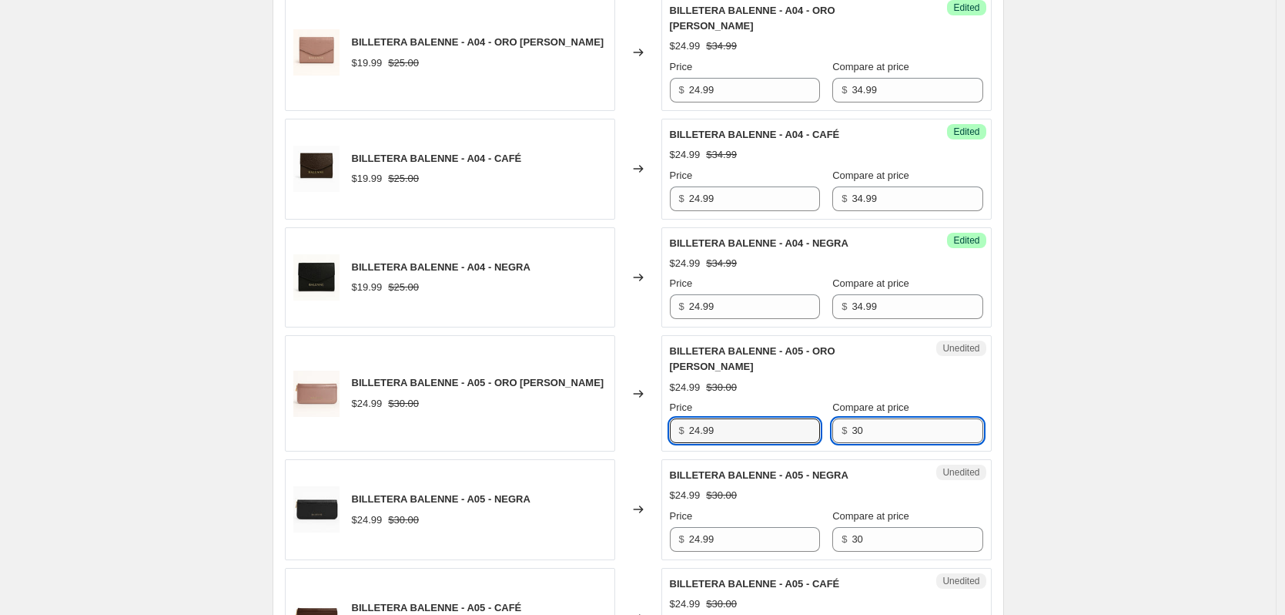
click at [890, 418] on input "30" at bounding box center [917, 430] width 131 height 25
type input "65"
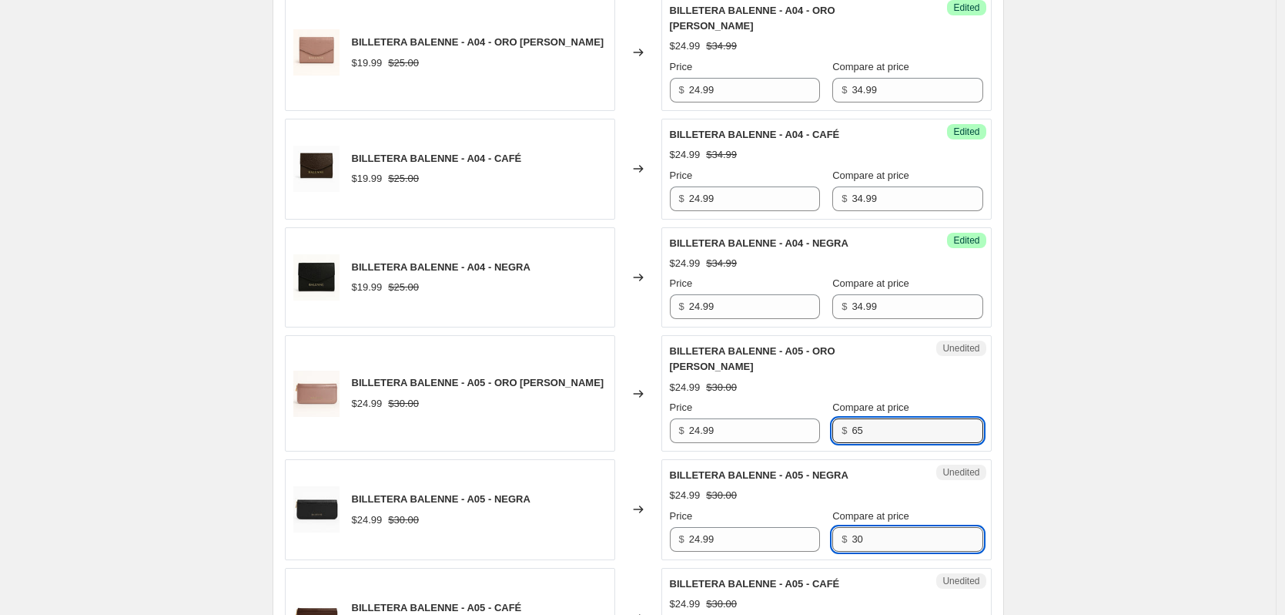
click at [886, 527] on input "30" at bounding box center [917, 539] width 131 height 25
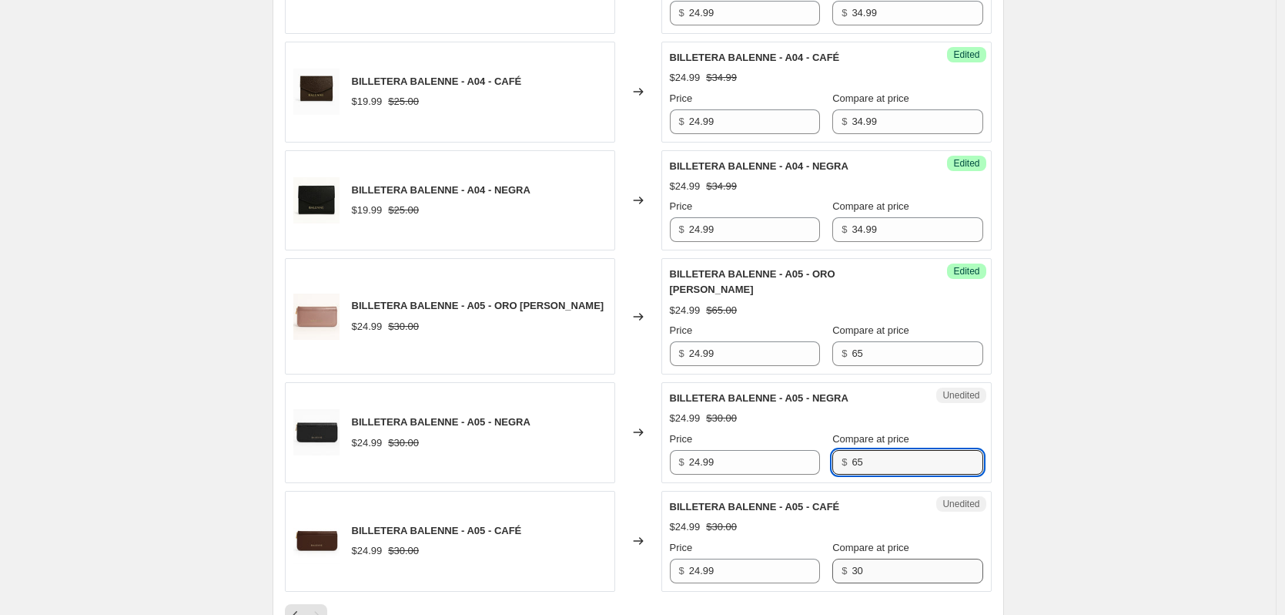
type input "65"
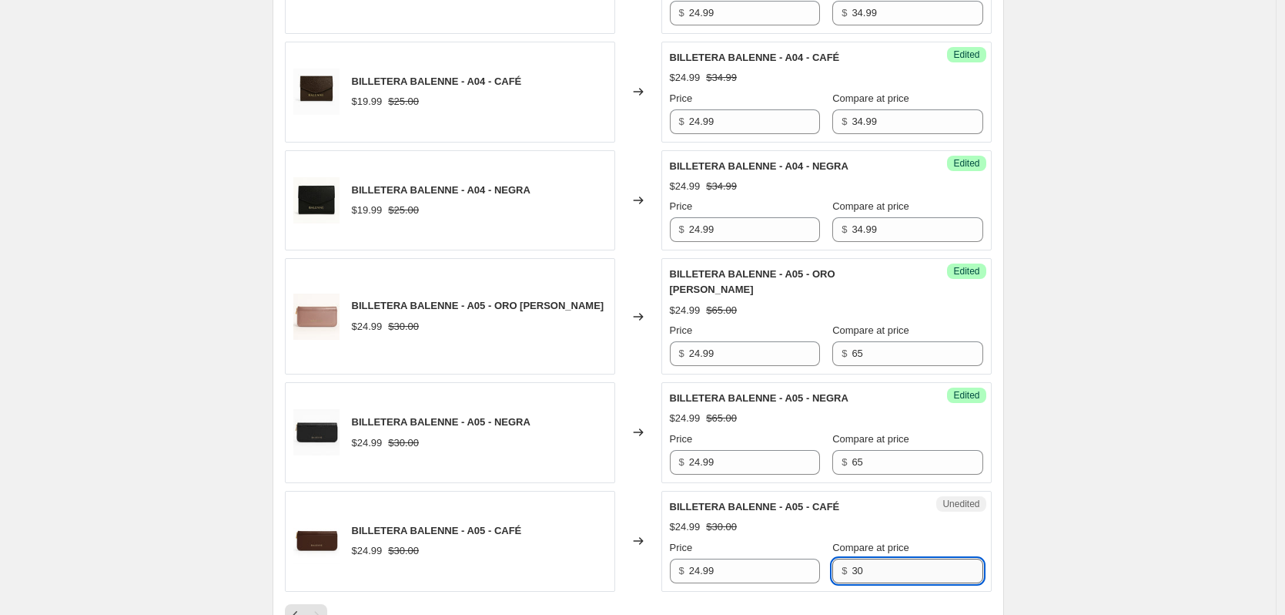
click at [873, 558] on input "30" at bounding box center [917, 570] width 131 height 25
type input "65"
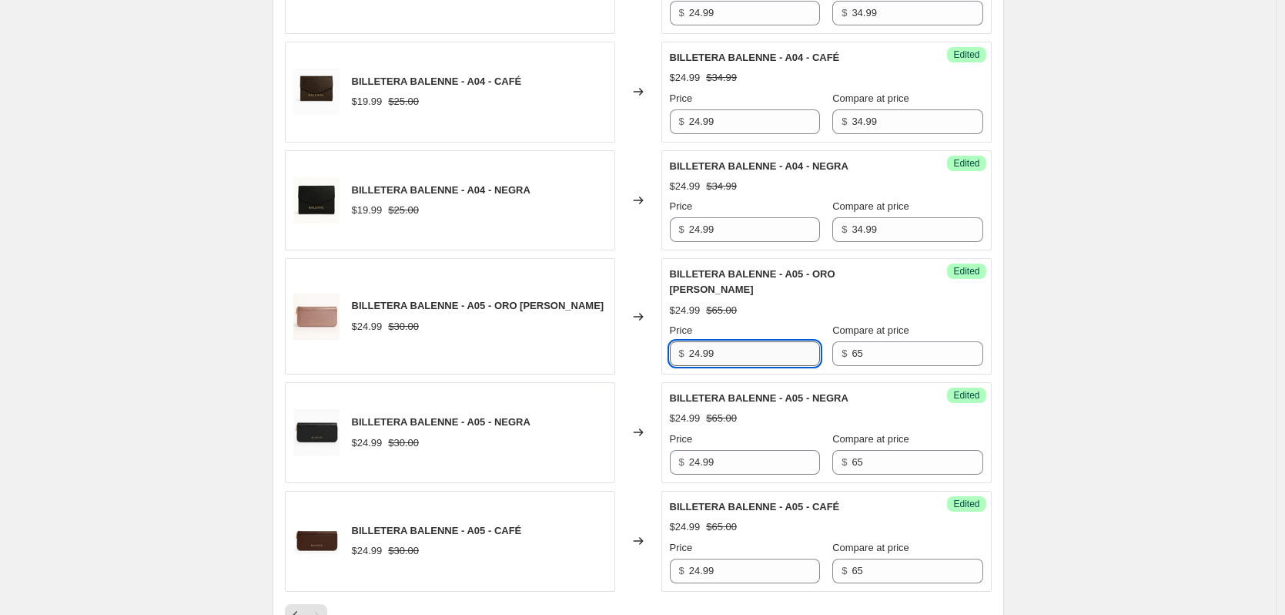
click at [734, 341] on input "24.99" at bounding box center [754, 353] width 131 height 25
type input "44.99"
click at [759, 450] on input "24.99" at bounding box center [754, 462] width 131 height 25
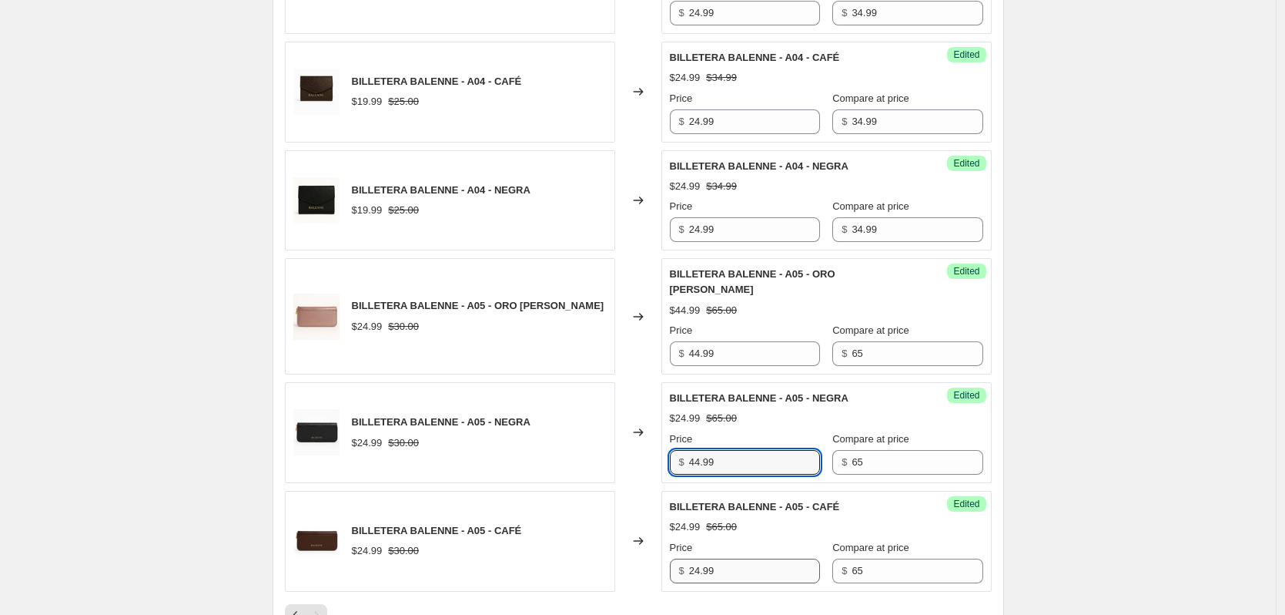
type input "44.99"
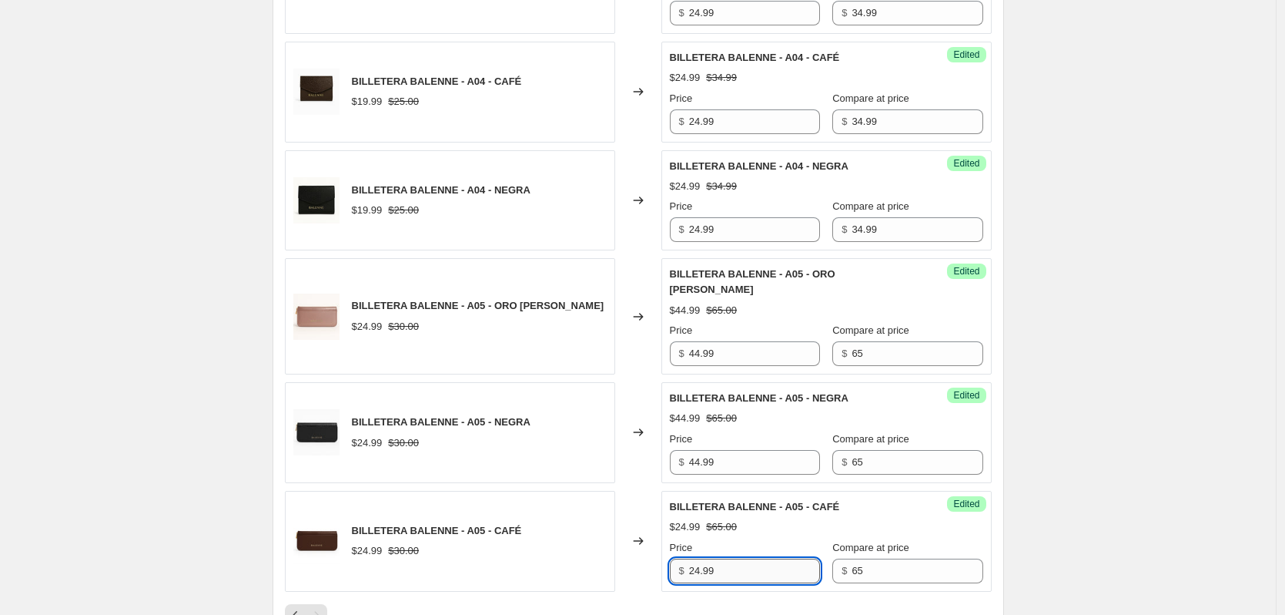
click at [740, 558] on input "24.99" at bounding box center [754, 570] width 131 height 25
type input "44.99"
click at [1219, 424] on div "Create new price change job. This page is ready Create new price change job Dra…" at bounding box center [638, 29] width 1276 height 1694
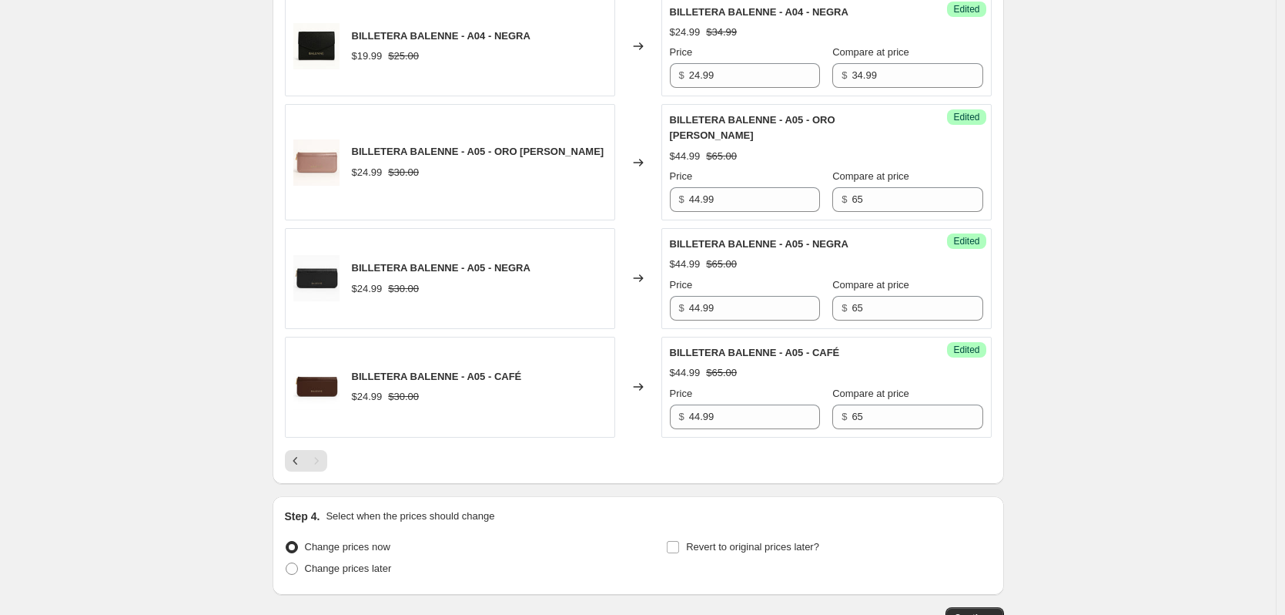
scroll to position [1049, 0]
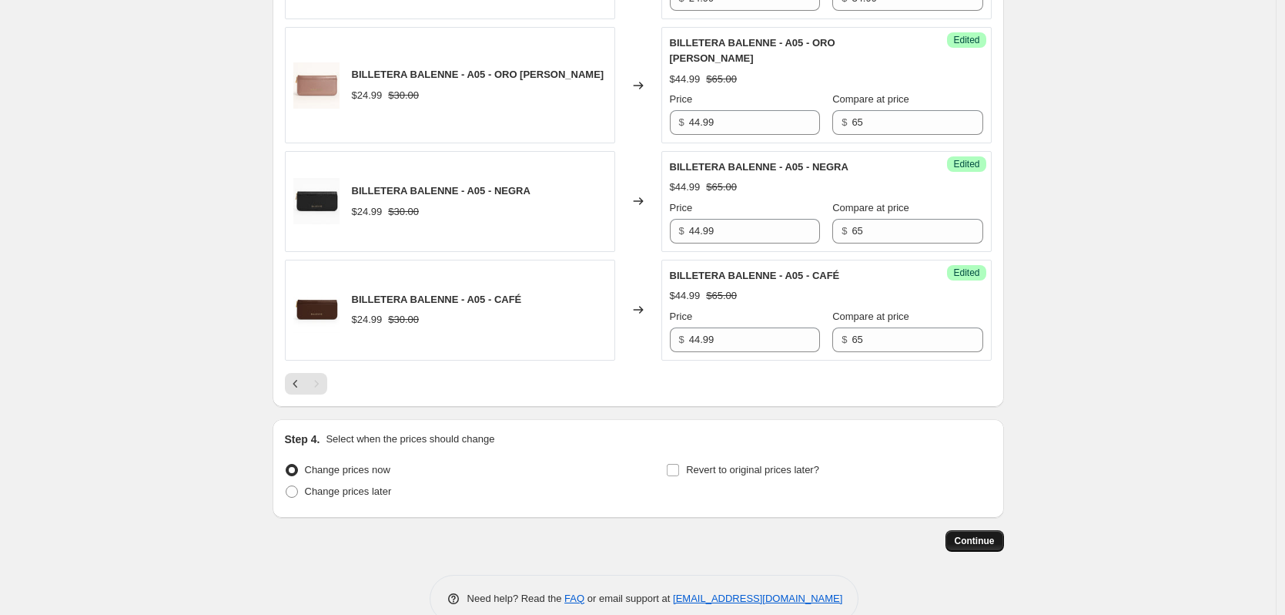
click at [993, 534] on span "Continue" at bounding box center [975, 540] width 40 height 12
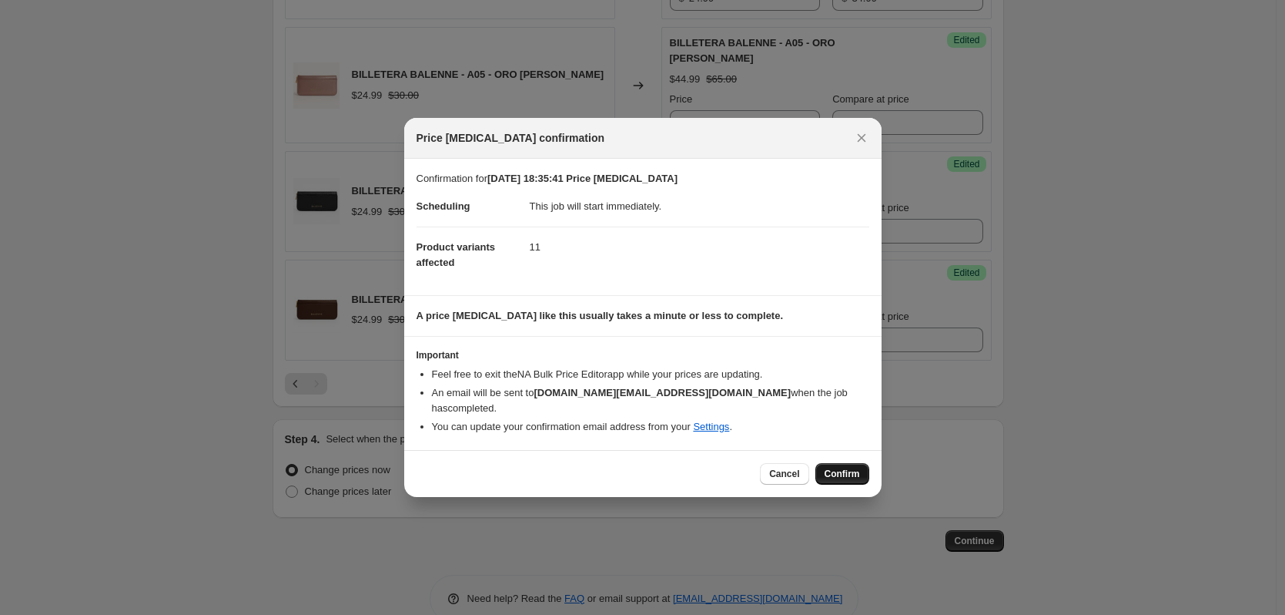
click at [847, 471] on span "Confirm" at bounding box center [842, 473] width 35 height 12
